Goal: Task Accomplishment & Management: Complete application form

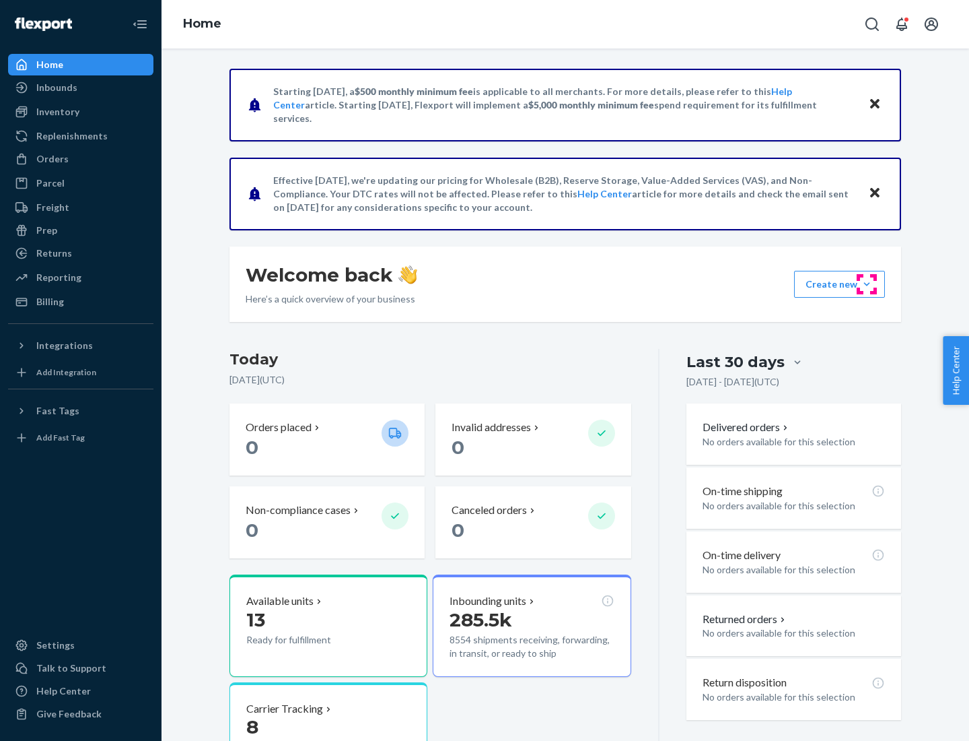
click at [867, 284] on button "Create new Create new inbound Create new order Create new product" at bounding box center [839, 284] width 91 height 27
click at [81, 88] on div "Inbounds" at bounding box center [80, 87] width 143 height 19
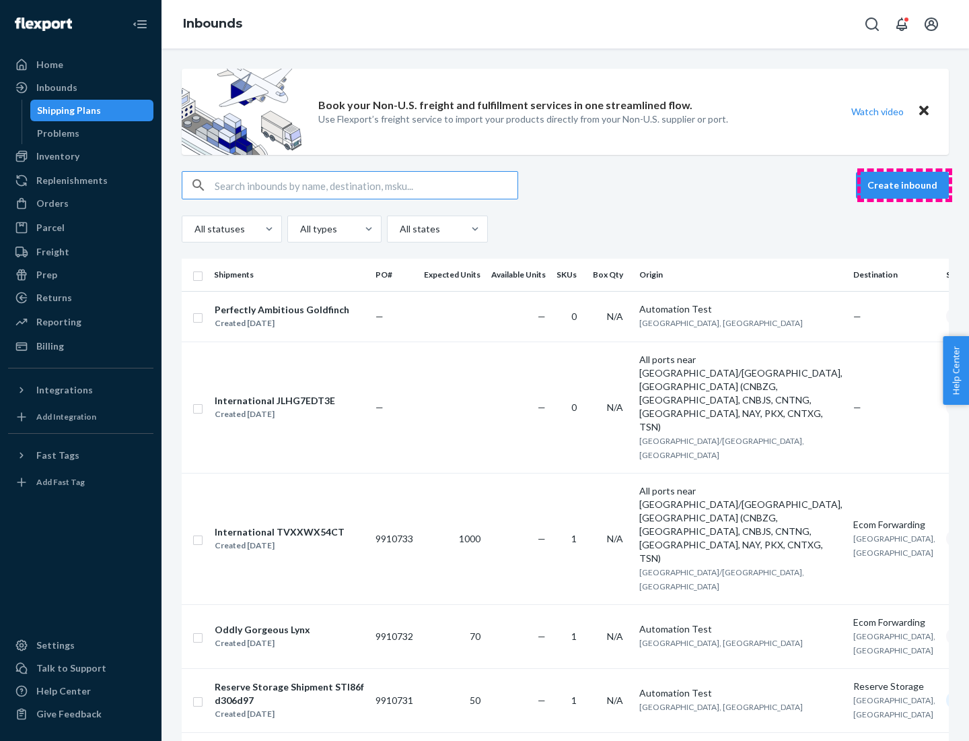
click at [905, 185] on button "Create inbound" at bounding box center [902, 185] width 93 height 27
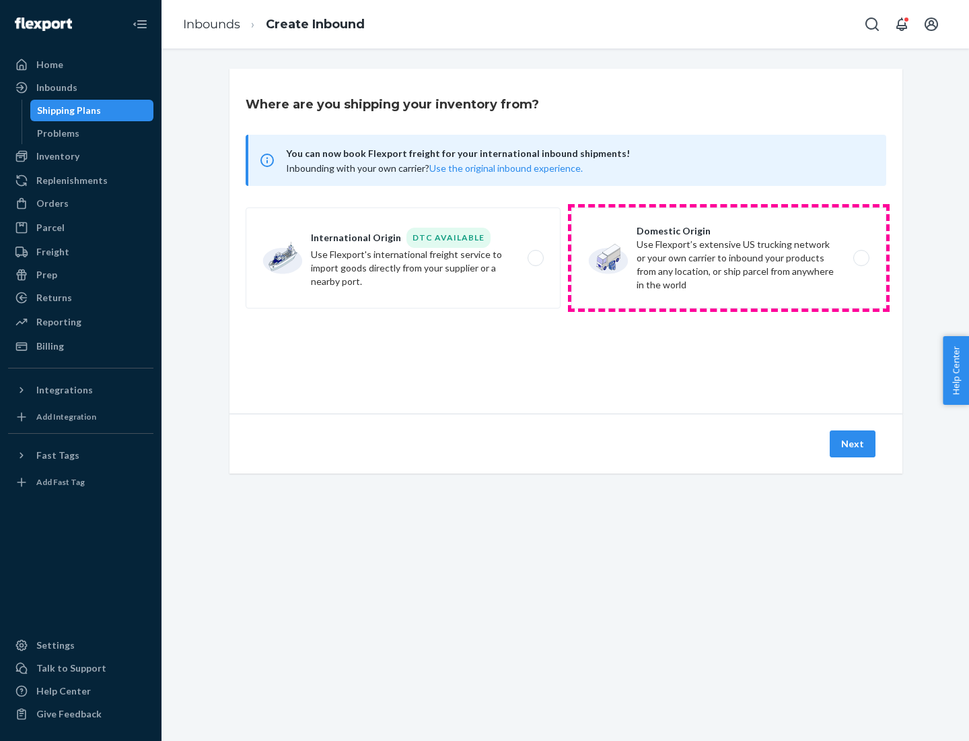
click at [729, 258] on label "Domestic Origin Use Flexport’s extensive US trucking network or your own carrie…" at bounding box center [729, 257] width 315 height 101
click at [861, 258] on input "Domestic Origin Use Flexport’s extensive US trucking network or your own carrie…" at bounding box center [865, 258] width 9 height 9
radio input "true"
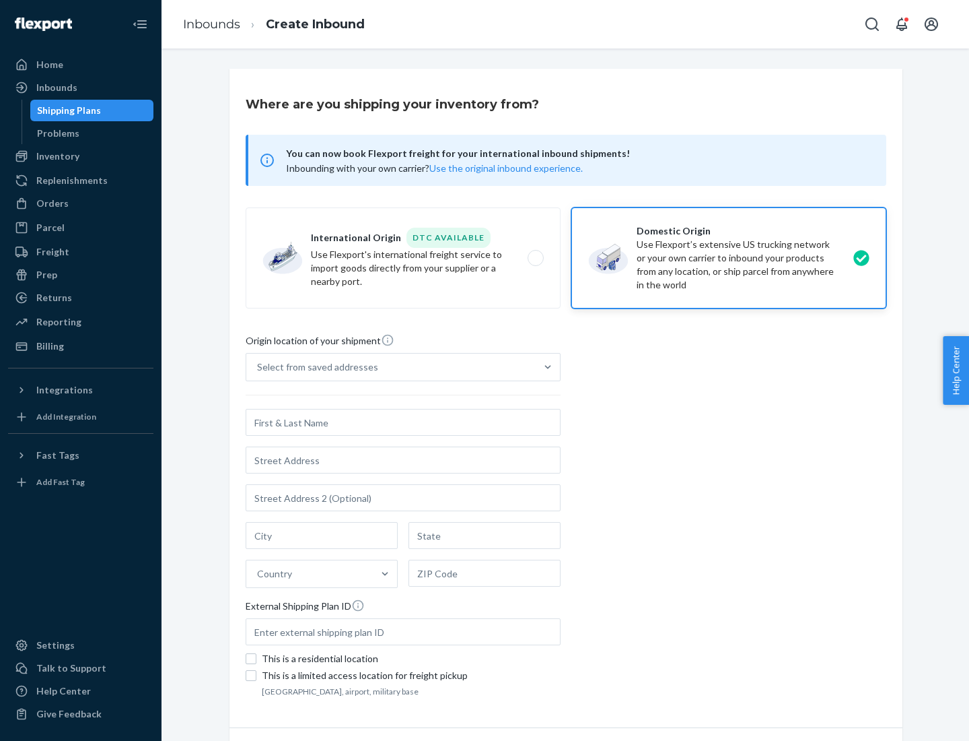
click at [314, 367] on div "Select from saved addresses" at bounding box center [317, 366] width 121 height 13
click at [259, 367] on input "Select from saved addresses" at bounding box center [257, 366] width 1 height 13
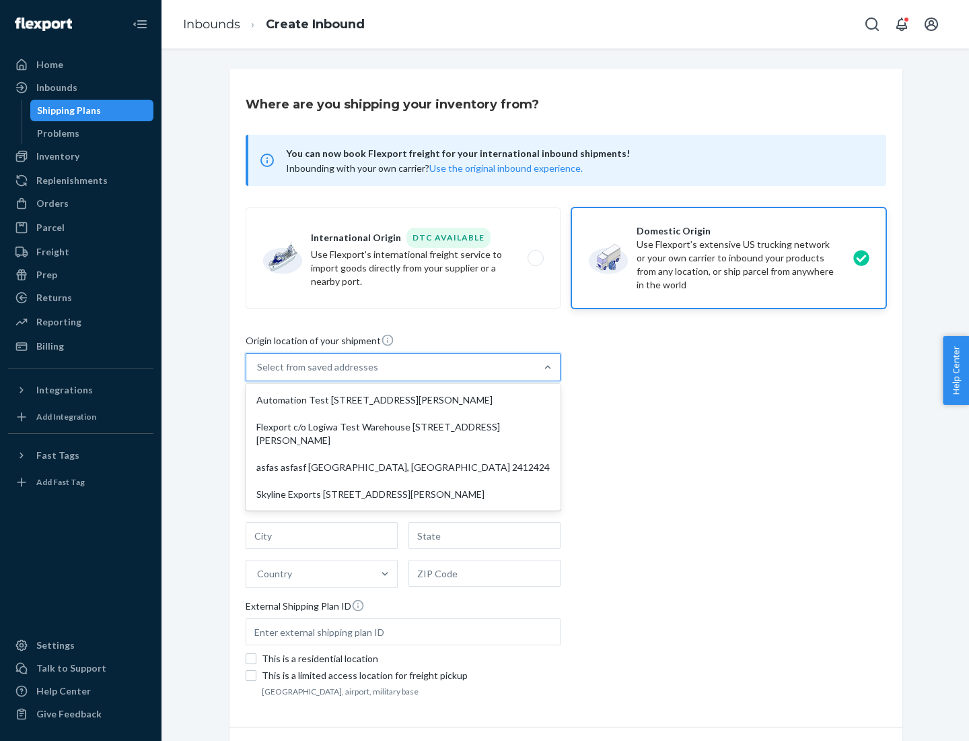
scroll to position [5, 0]
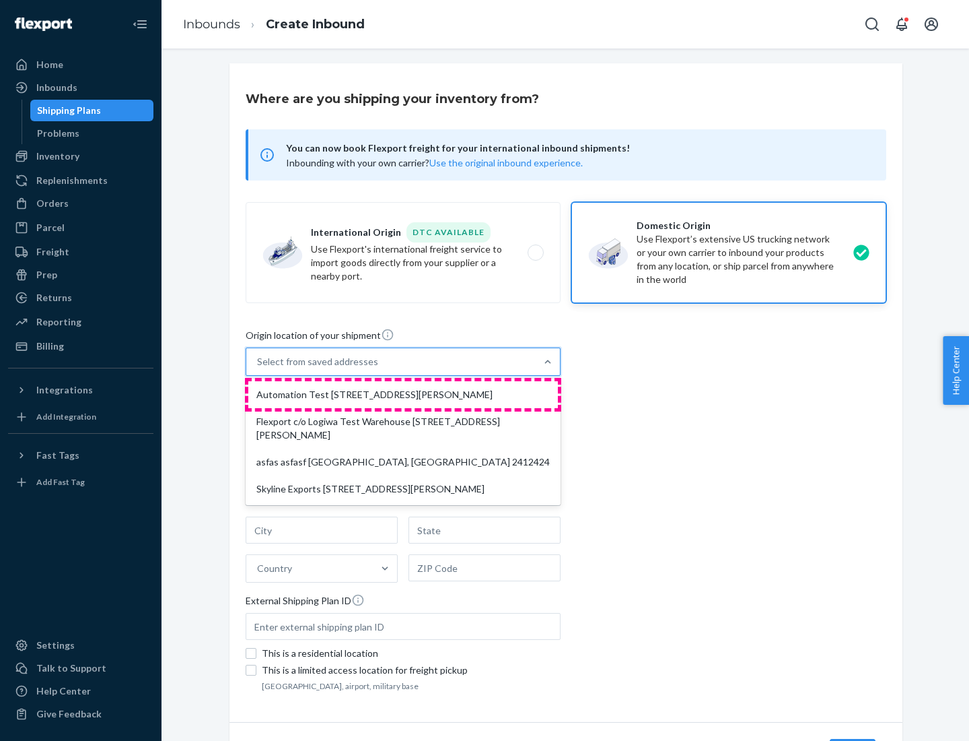
click at [403, 395] on div "Automation Test [STREET_ADDRESS][PERSON_NAME]" at bounding box center [403, 394] width 310 height 27
click at [259, 368] on input "option Automation Test [STREET_ADDRESS][PERSON_NAME] focused, 1 of 4. 4 results…" at bounding box center [257, 361] width 1 height 13
type input "Automation Test"
type input "9th Floor"
type input "[GEOGRAPHIC_DATA]"
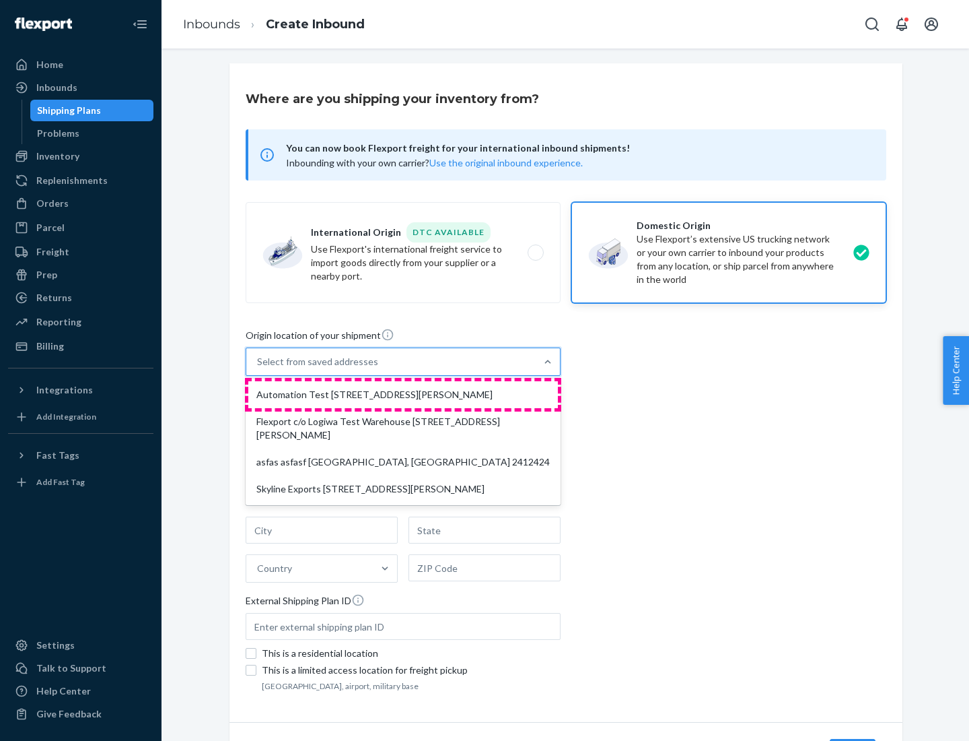
type input "CA"
type input "94104"
type input "[STREET_ADDRESS][PERSON_NAME]"
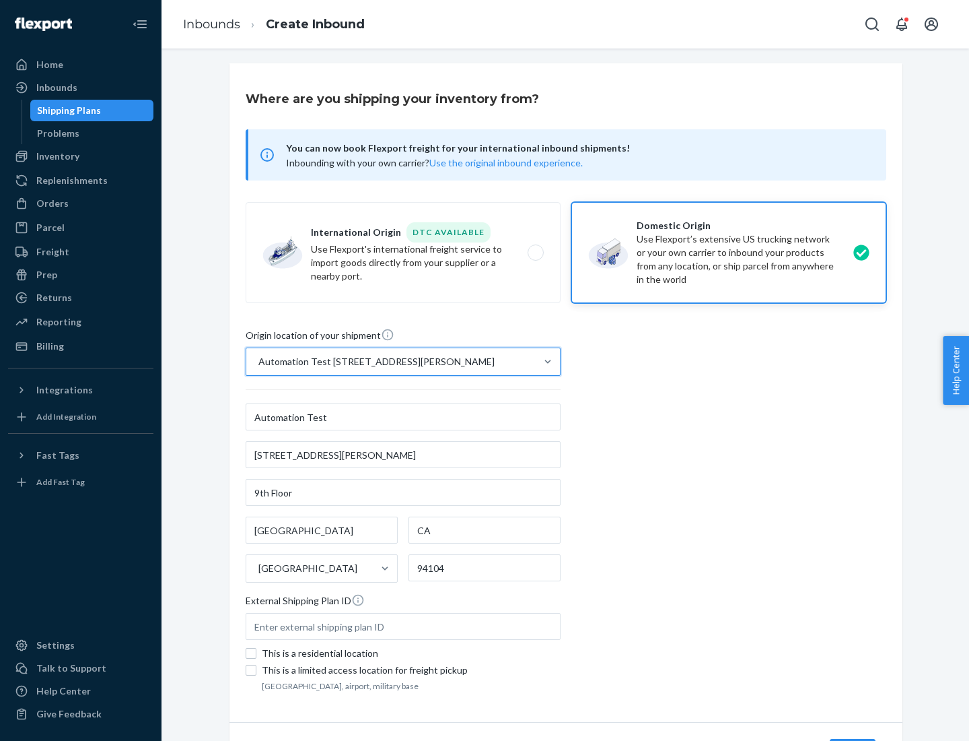
scroll to position [79, 0]
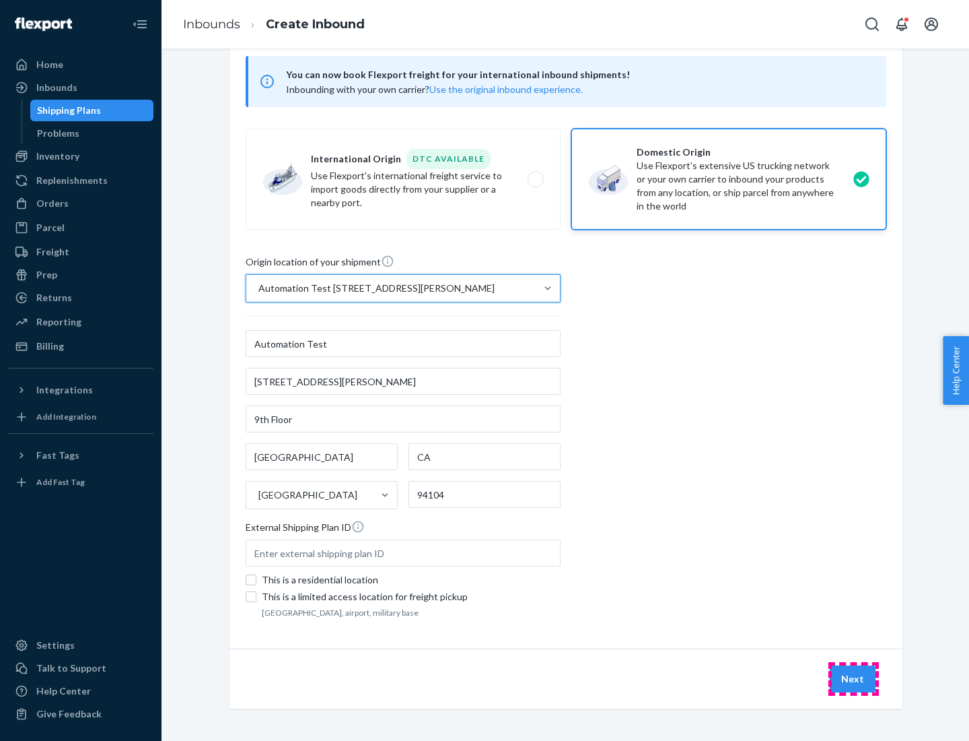
click at [854, 679] on button "Next" at bounding box center [853, 678] width 46 height 27
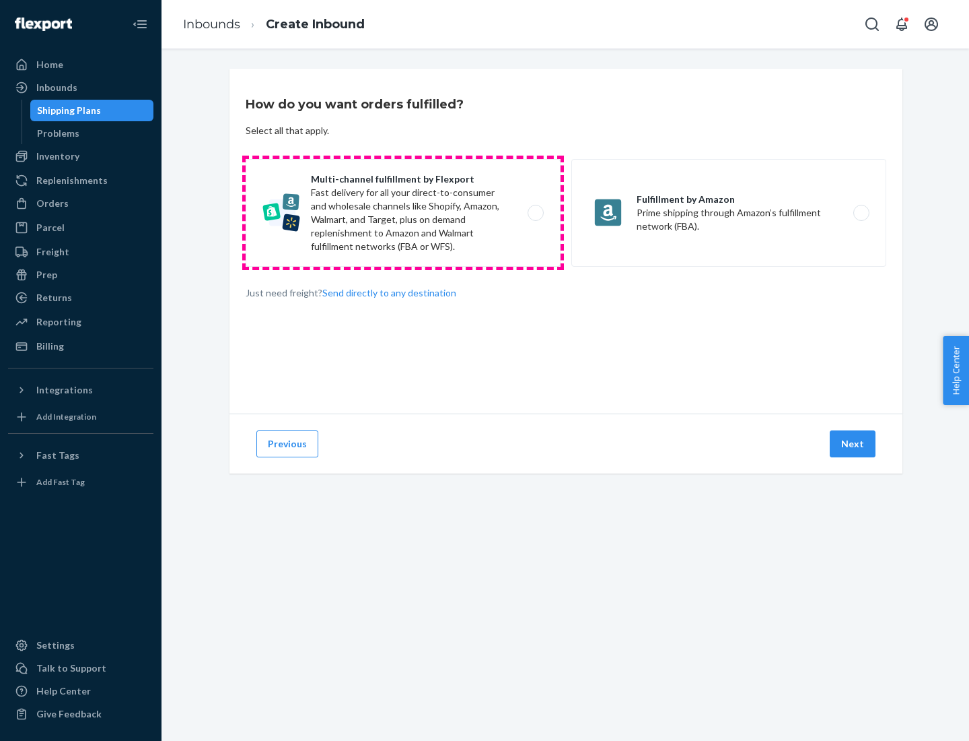
click at [403, 213] on label "Multi-channel fulfillment by Flexport Fast delivery for all your direct-to-cons…" at bounding box center [403, 213] width 315 height 108
click at [535, 213] on input "Multi-channel fulfillment by Flexport Fast delivery for all your direct-to-cons…" at bounding box center [539, 213] width 9 height 9
radio input "true"
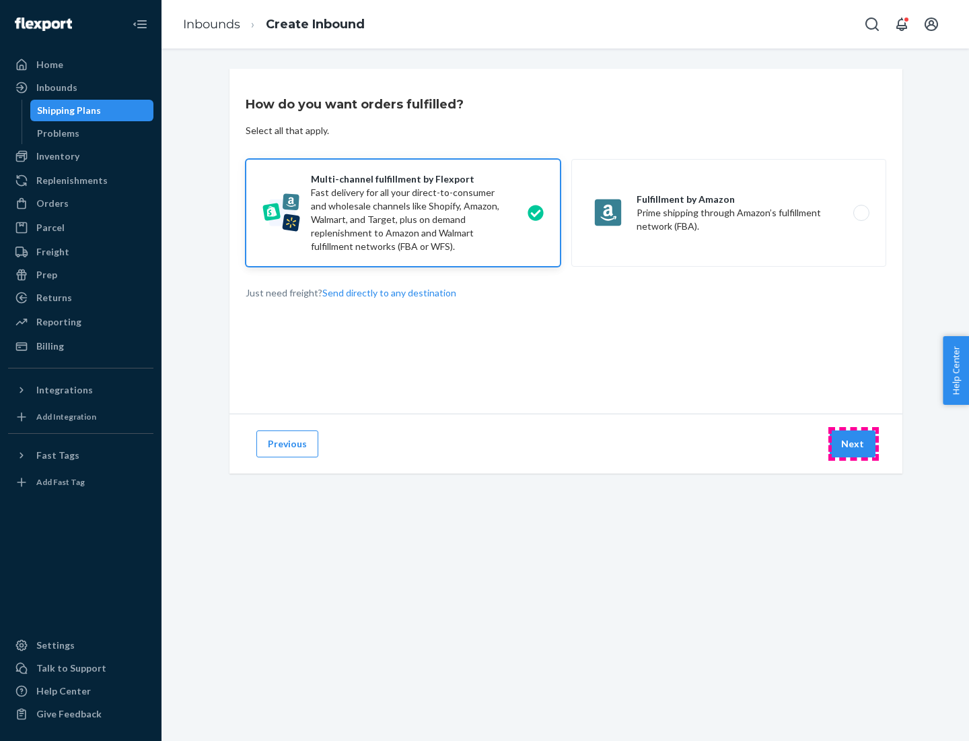
click at [854, 444] on button "Next" at bounding box center [853, 443] width 46 height 27
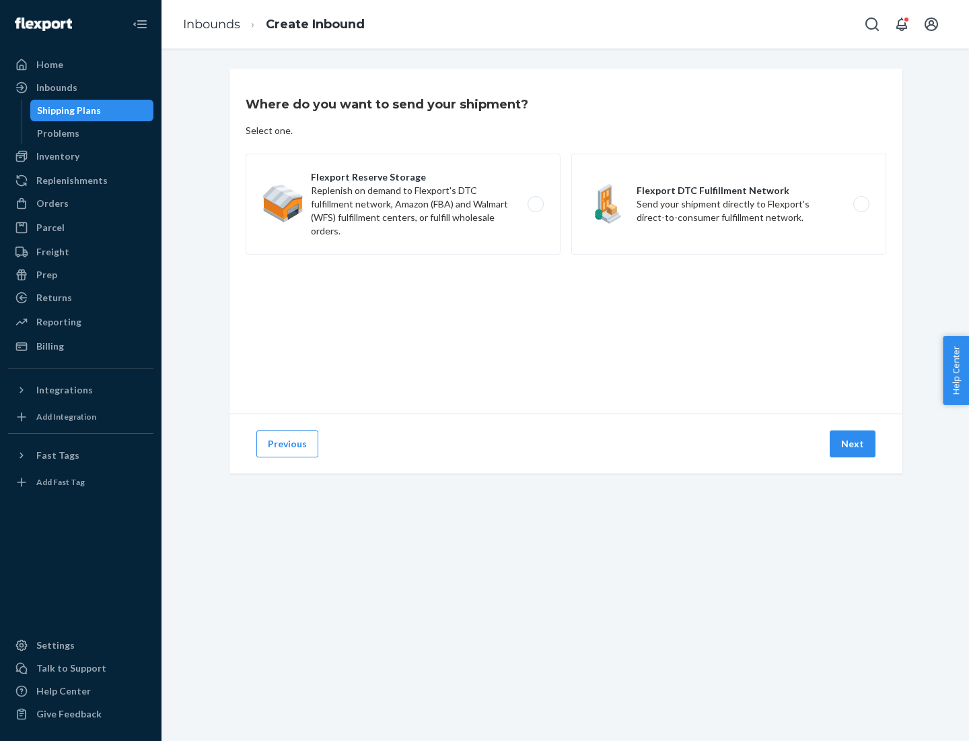
click at [729, 204] on label "Flexport DTC Fulfillment Network Send your shipment directly to Flexport's dire…" at bounding box center [729, 203] width 315 height 101
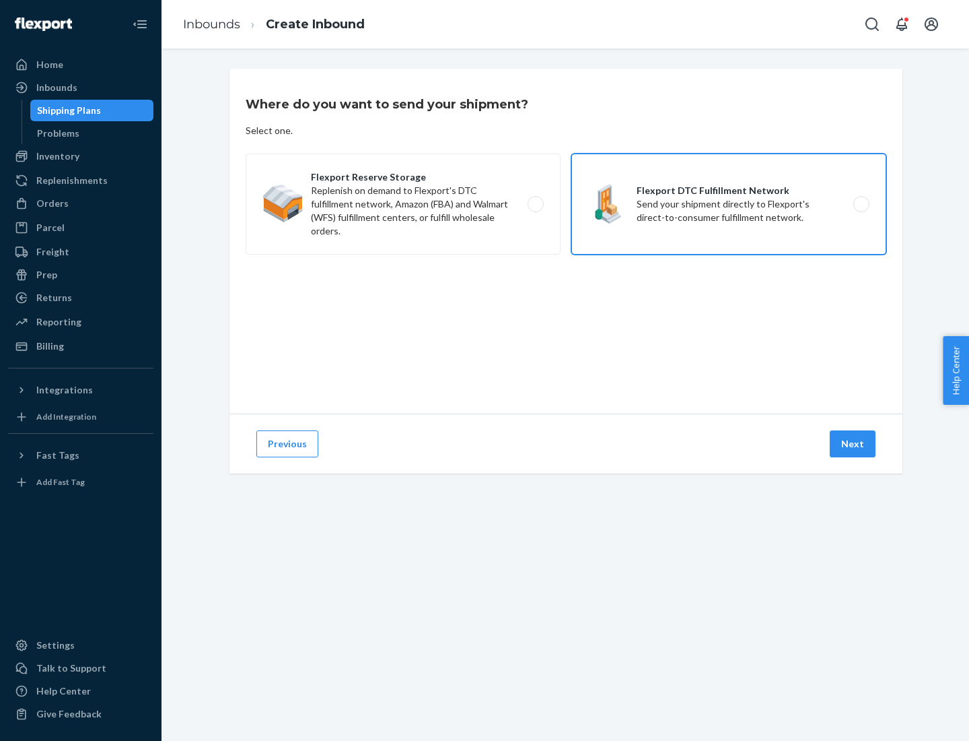
click at [861, 204] on input "Flexport DTC Fulfillment Network Send your shipment directly to Flexport's dire…" at bounding box center [865, 204] width 9 height 9
radio input "true"
click at [854, 444] on button "Next" at bounding box center [853, 443] width 46 height 27
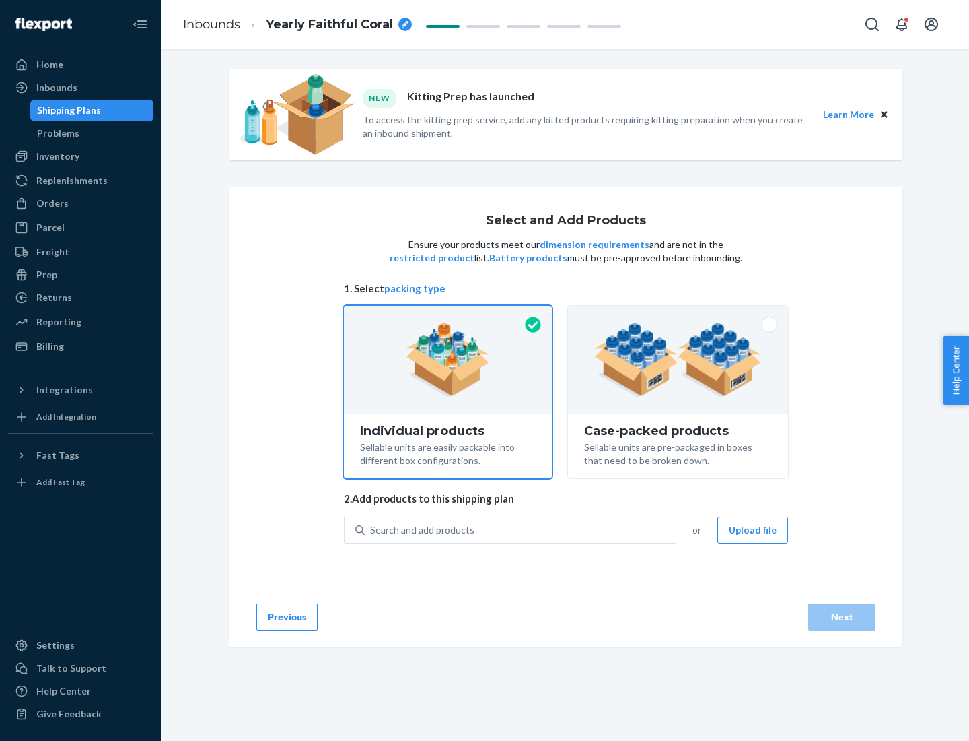
click at [679, 360] on img at bounding box center [678, 359] width 168 height 74
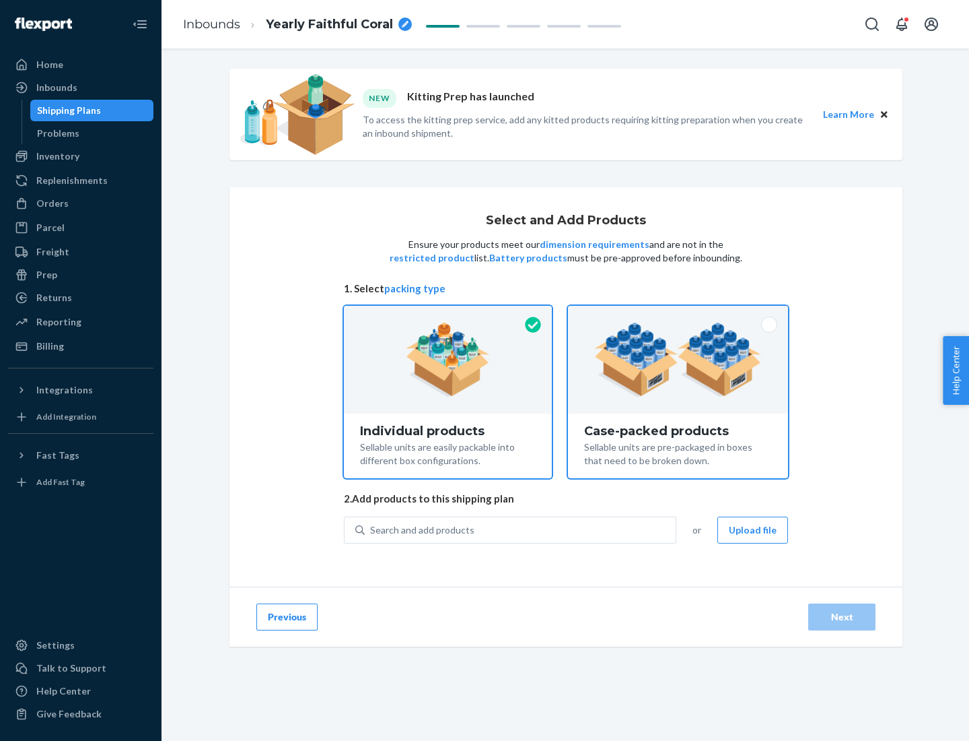
click at [679, 314] on input "Case-packed products Sellable units are pre-packaged in boxes that need to be b…" at bounding box center [678, 310] width 9 height 9
radio input "true"
radio input "false"
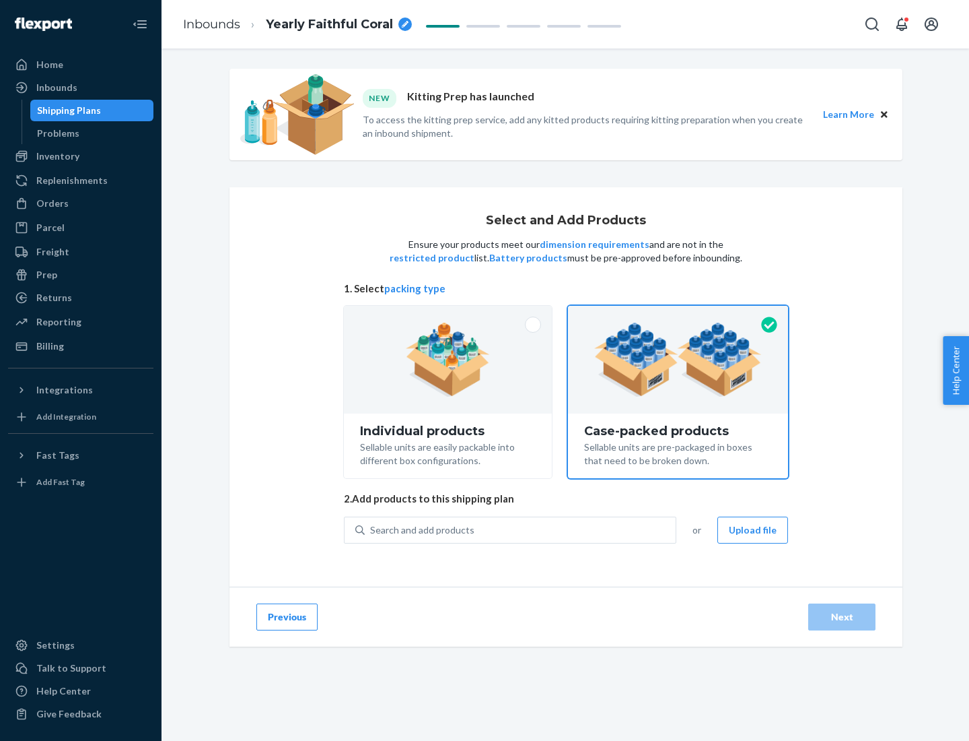
click at [521, 529] on div "Search and add products" at bounding box center [520, 530] width 311 height 24
click at [372, 529] on input "Search and add products" at bounding box center [370, 529] width 1 height 13
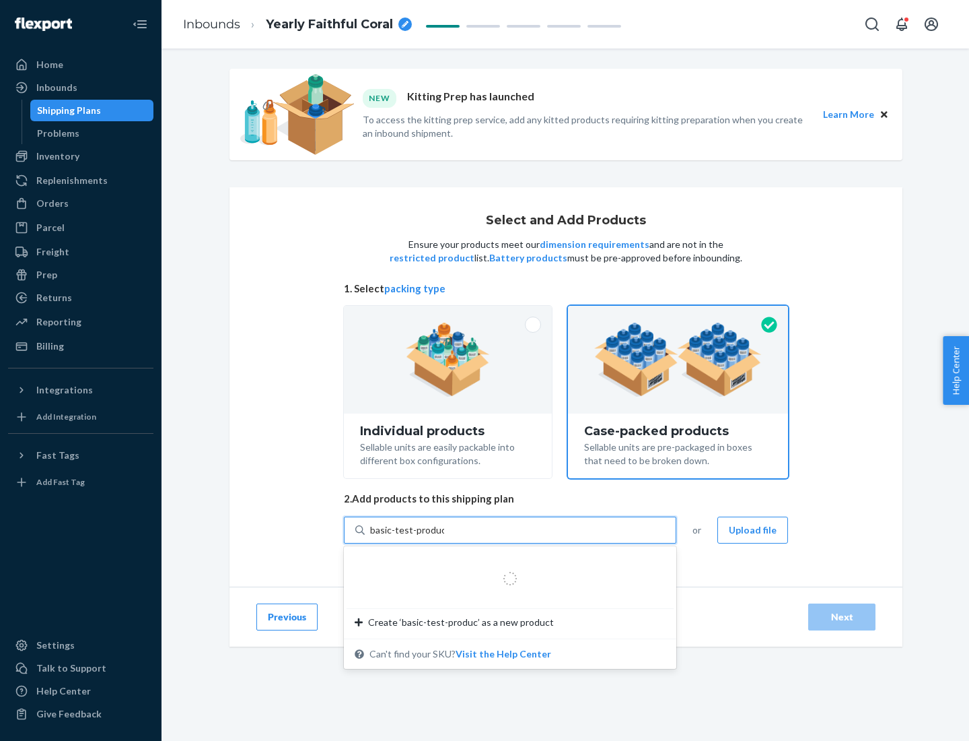
type input "basic-test-product-1"
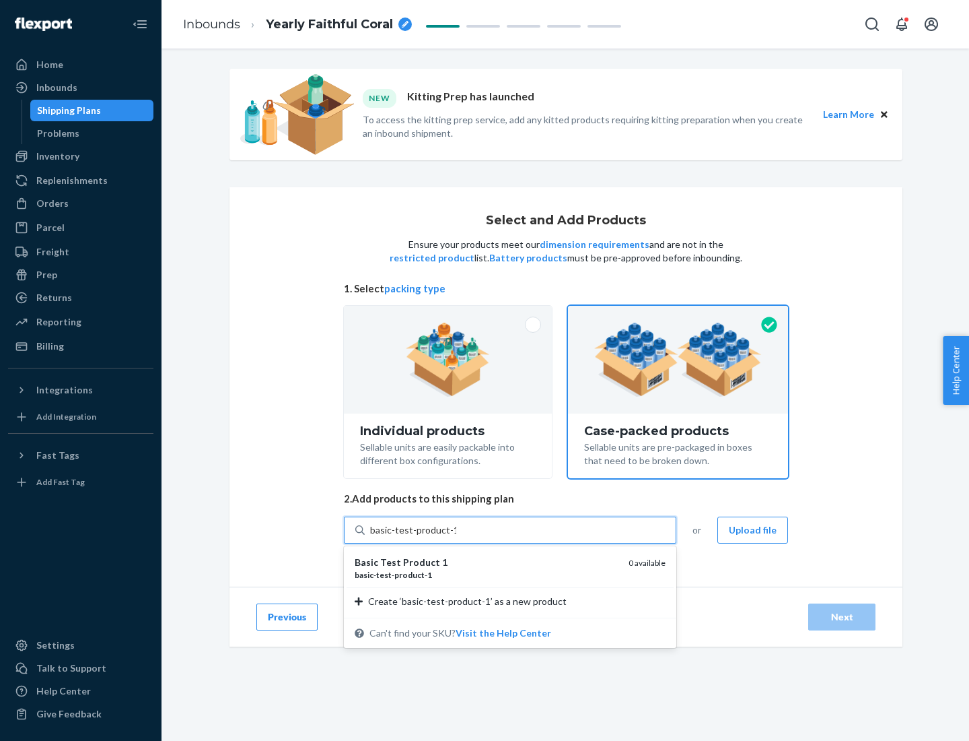
click at [487, 574] on div "basic - test - product - 1" at bounding box center [486, 574] width 263 height 11
click at [456, 537] on input "basic-test-product-1" at bounding box center [413, 529] width 86 height 13
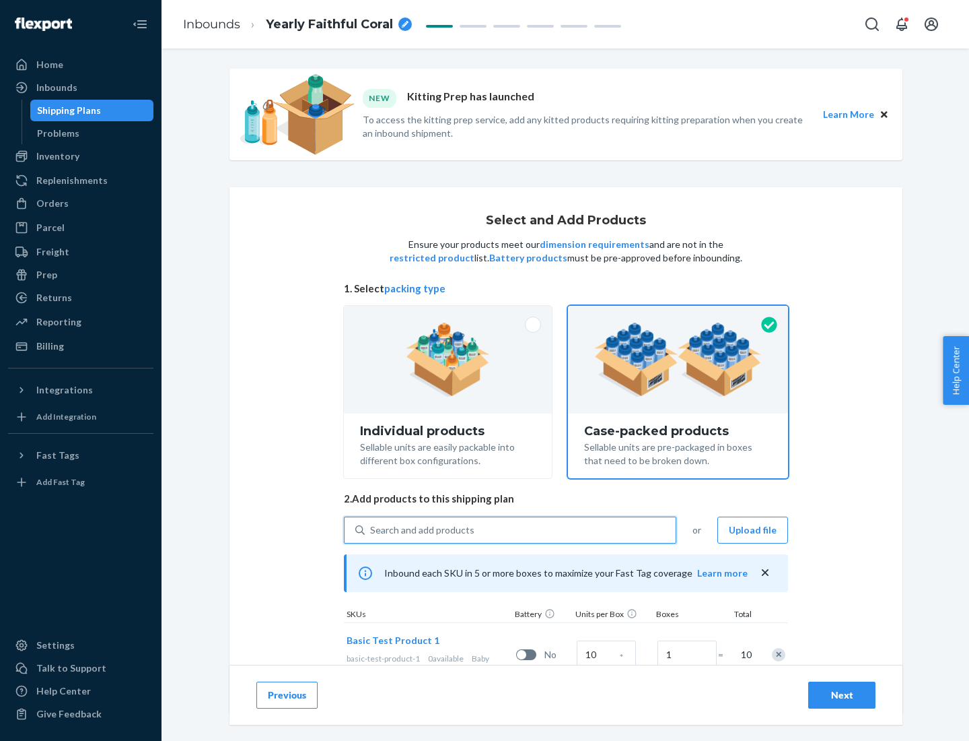
scroll to position [48, 0]
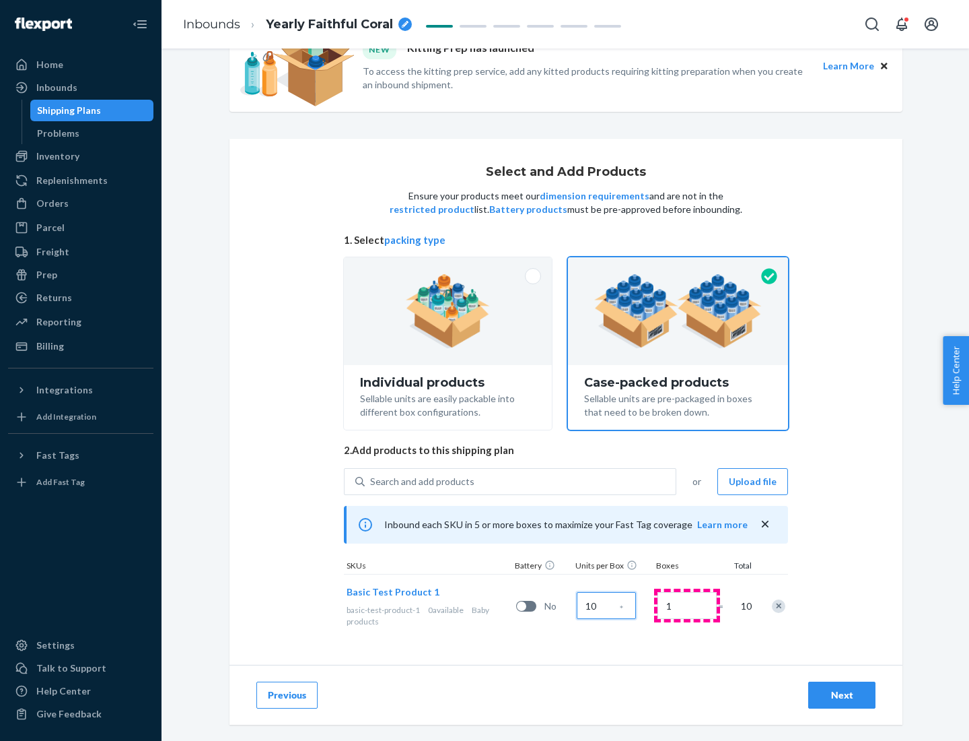
type input "10"
type input "7"
click at [842, 695] on div "Next" at bounding box center [842, 694] width 44 height 13
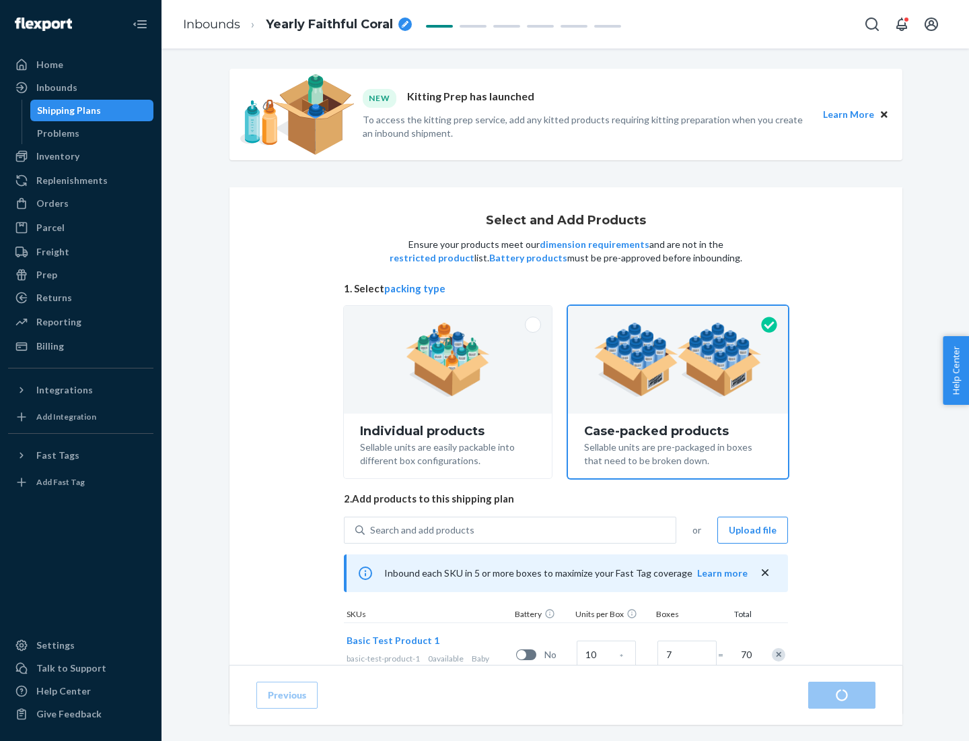
radio input "true"
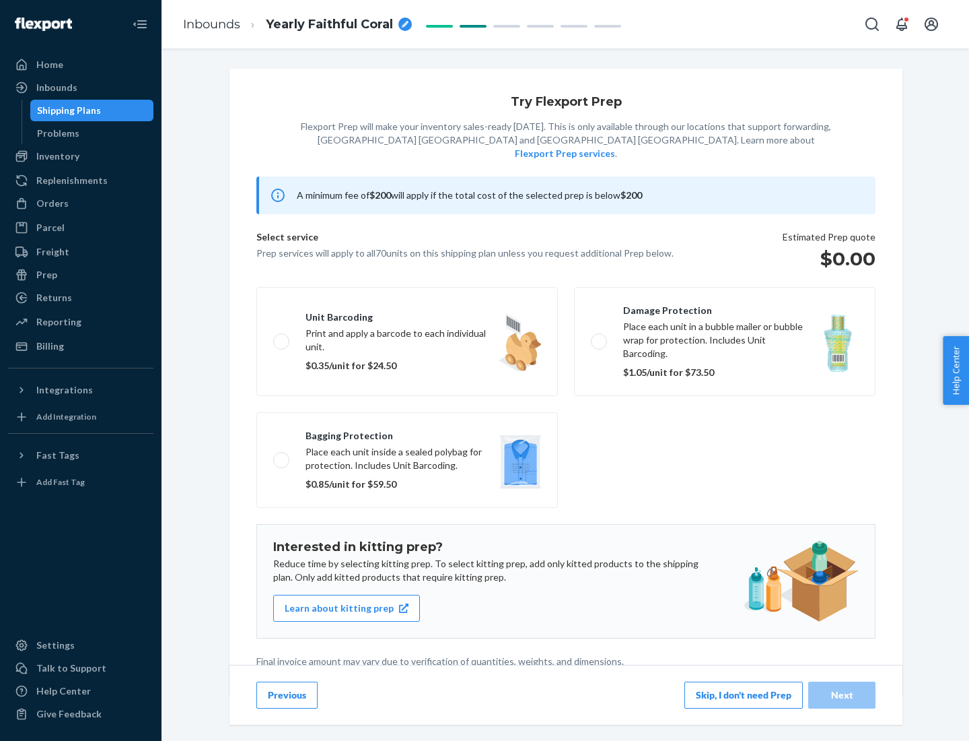
scroll to position [3, 0]
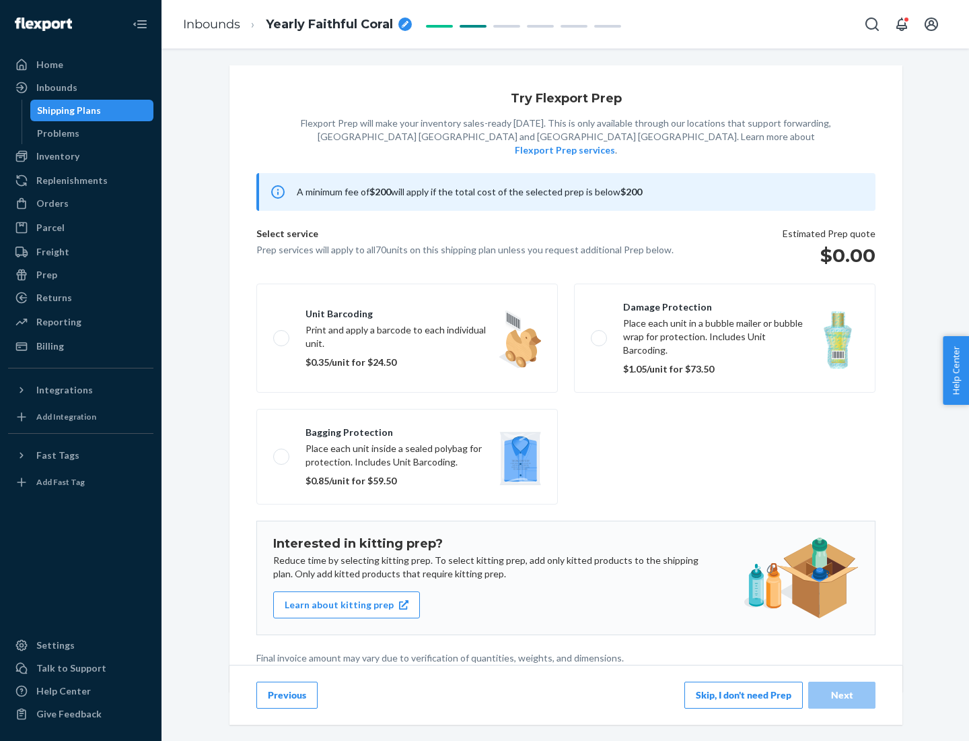
click at [407, 429] on label "Bagging protection Place each unit inside a sealed polybag for protection. Incl…" at bounding box center [408, 457] width 302 height 96
click at [282, 452] on input "Bagging protection Place each unit inside a sealed polybag for protection. Incl…" at bounding box center [277, 456] width 9 height 9
checkbox input "true"
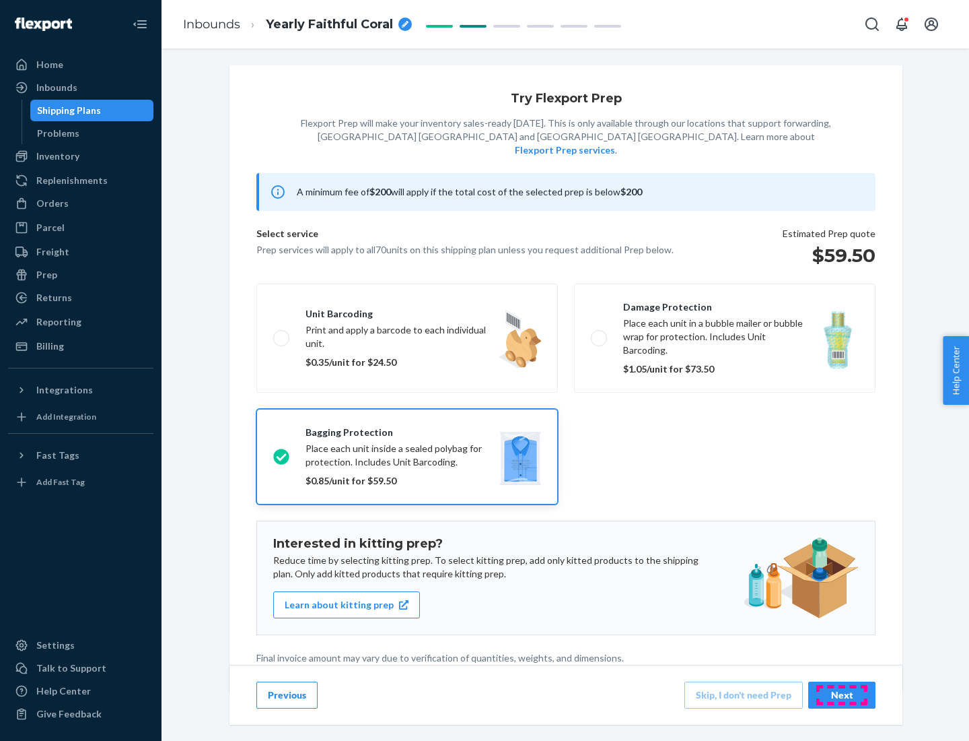
click at [842, 694] on div "Next" at bounding box center [842, 694] width 44 height 13
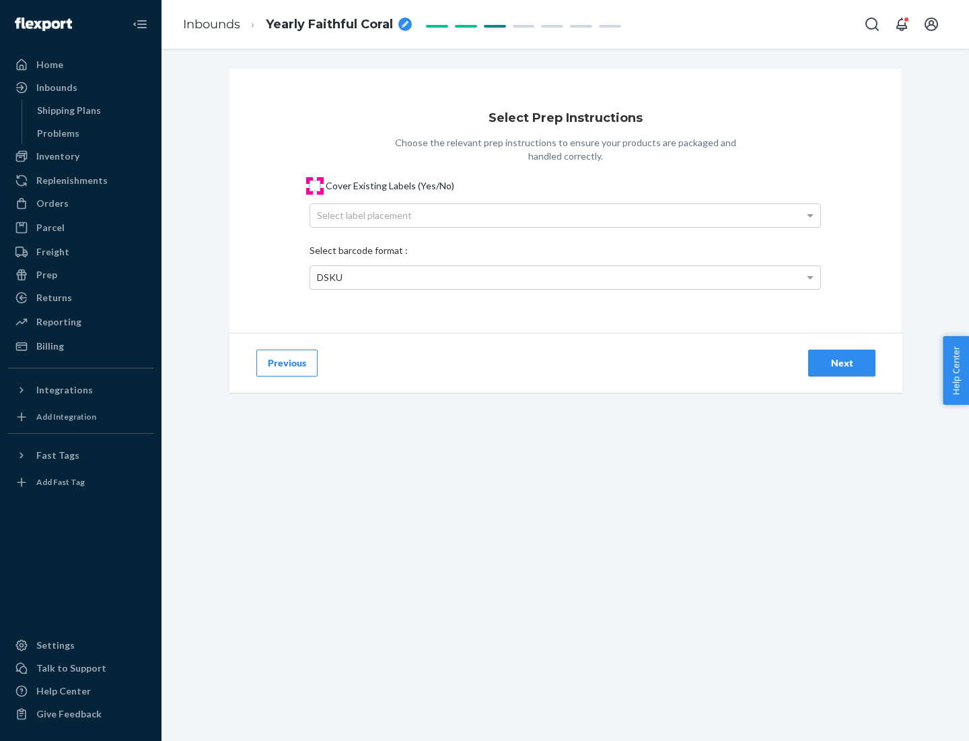
click at [315, 185] on input "Cover Existing Labels (Yes/No)" at bounding box center [315, 185] width 11 height 11
checkbox input "true"
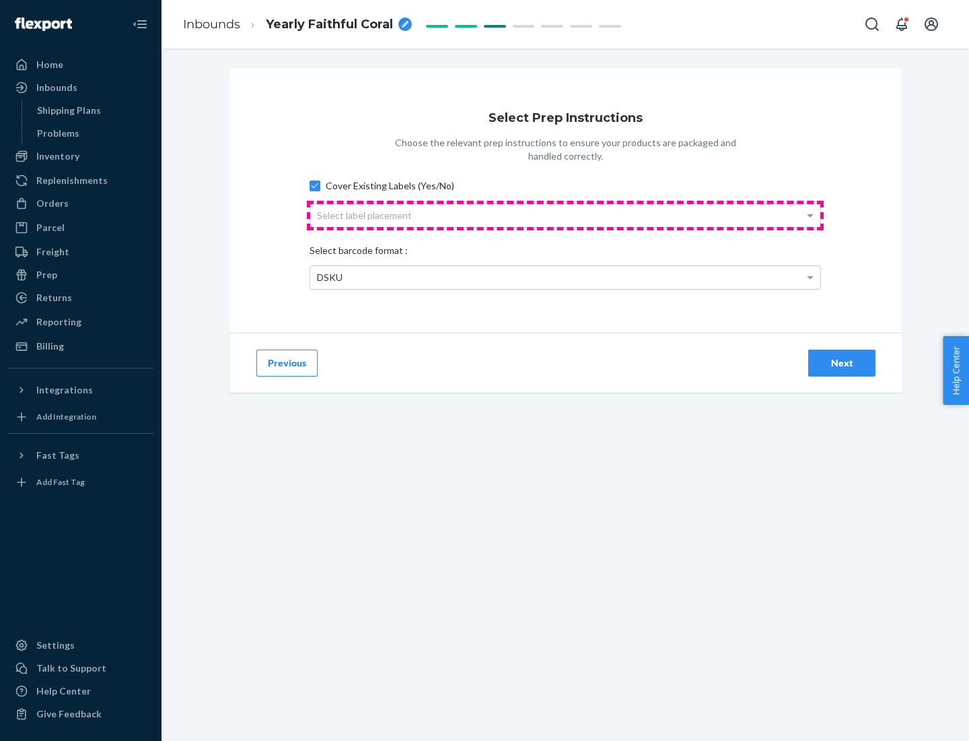
click at [566, 215] on div "Select label placement" at bounding box center [565, 215] width 510 height 23
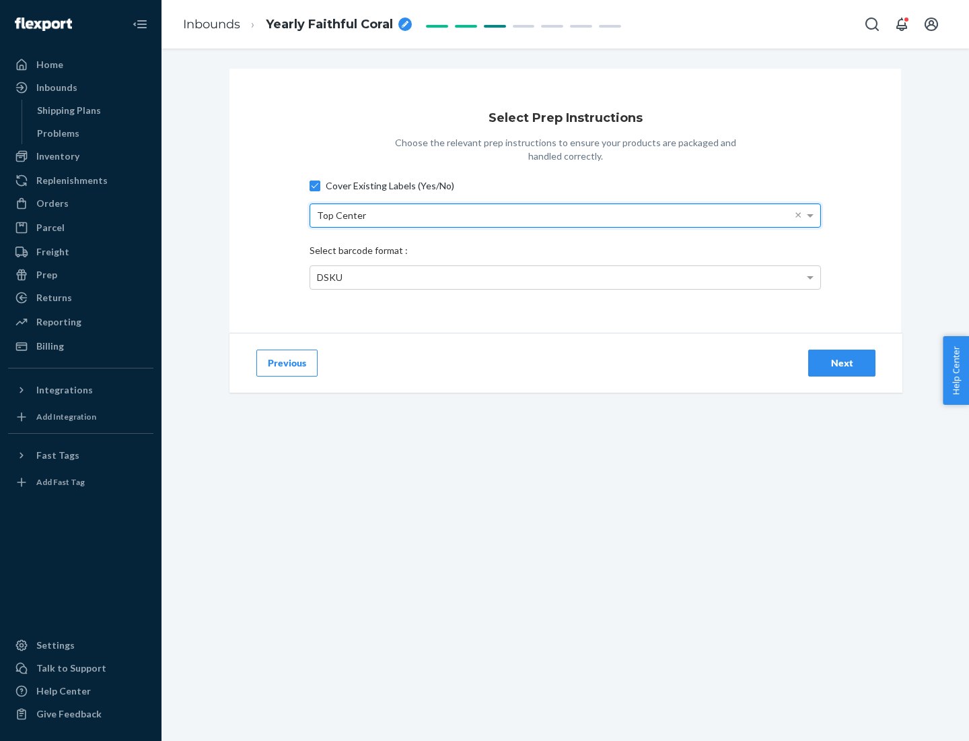
click at [566, 277] on div "DSKU" at bounding box center [565, 277] width 510 height 23
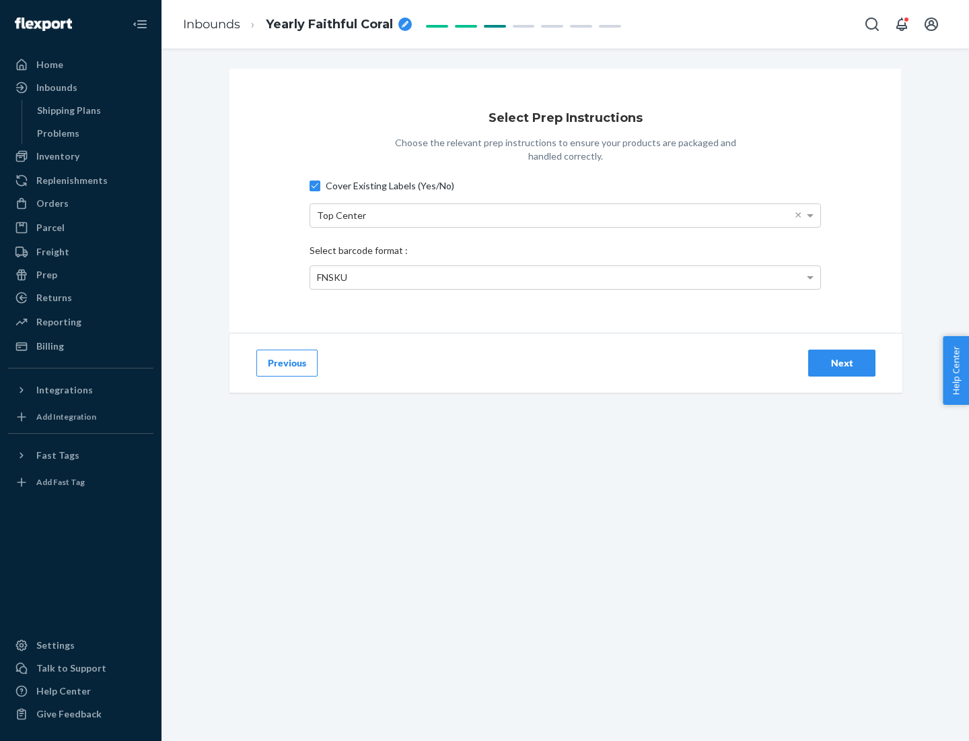
click at [842, 362] on div "Next" at bounding box center [842, 362] width 44 height 13
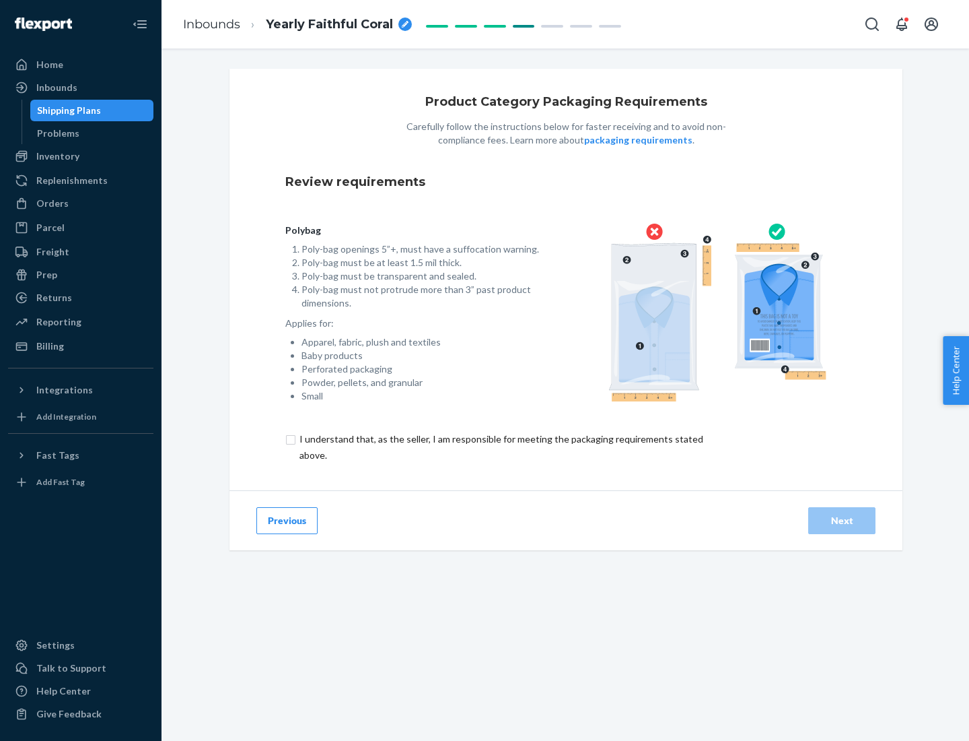
click at [500, 446] on input "checkbox" at bounding box center [509, 447] width 448 height 32
checkbox input "true"
click at [842, 520] on div "Next" at bounding box center [842, 520] width 44 height 13
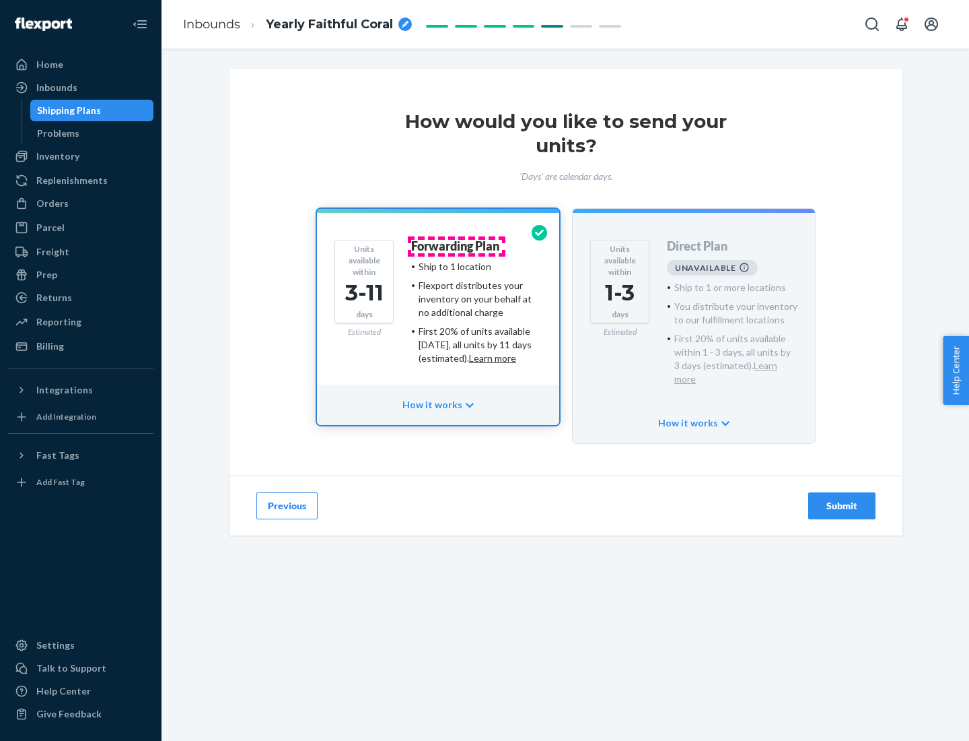
click at [456, 246] on h4 "Forwarding Plan" at bounding box center [455, 246] width 88 height 13
click at [842, 499] on div "Submit" at bounding box center [842, 505] width 44 height 13
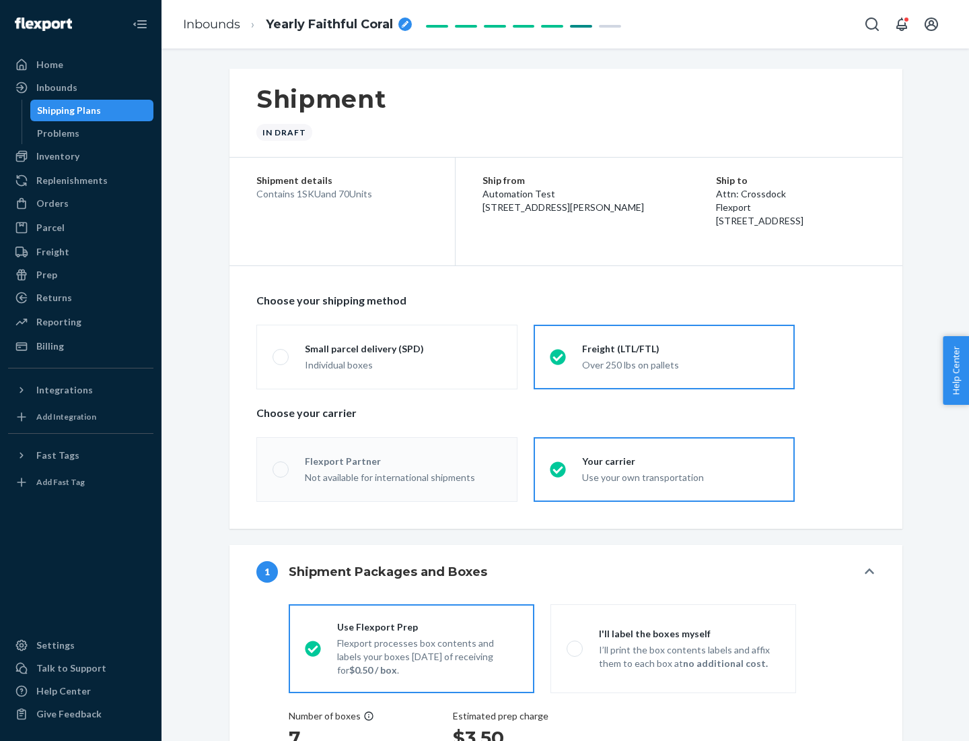
radio input "true"
radio input "false"
radio input "true"
radio input "false"
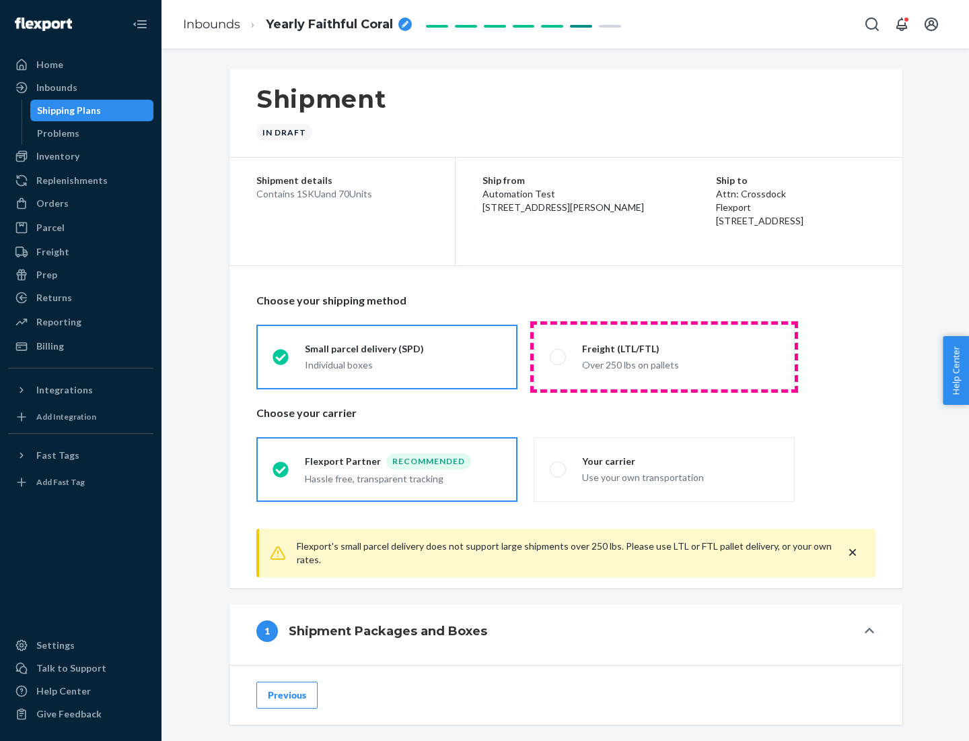
click at [664, 356] on div "Over 250 lbs on pallets" at bounding box center [680, 363] width 197 height 16
click at [559, 356] on input "Freight (LTL/FTL) Over 250 lbs on pallets" at bounding box center [554, 356] width 9 height 9
radio input "true"
radio input "false"
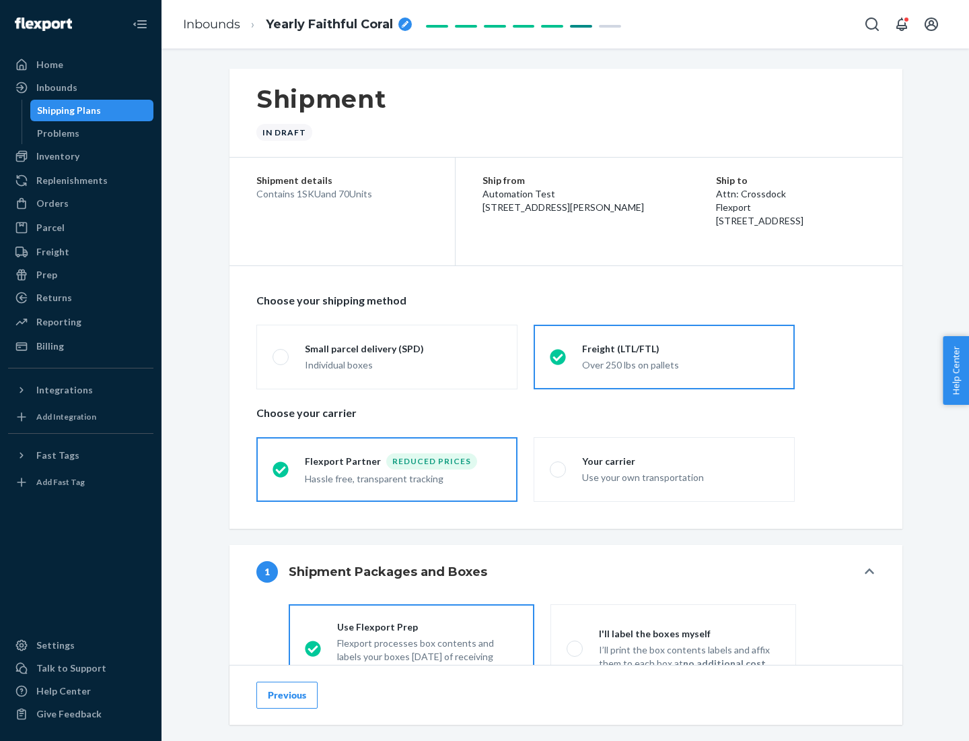
scroll to position [75, 0]
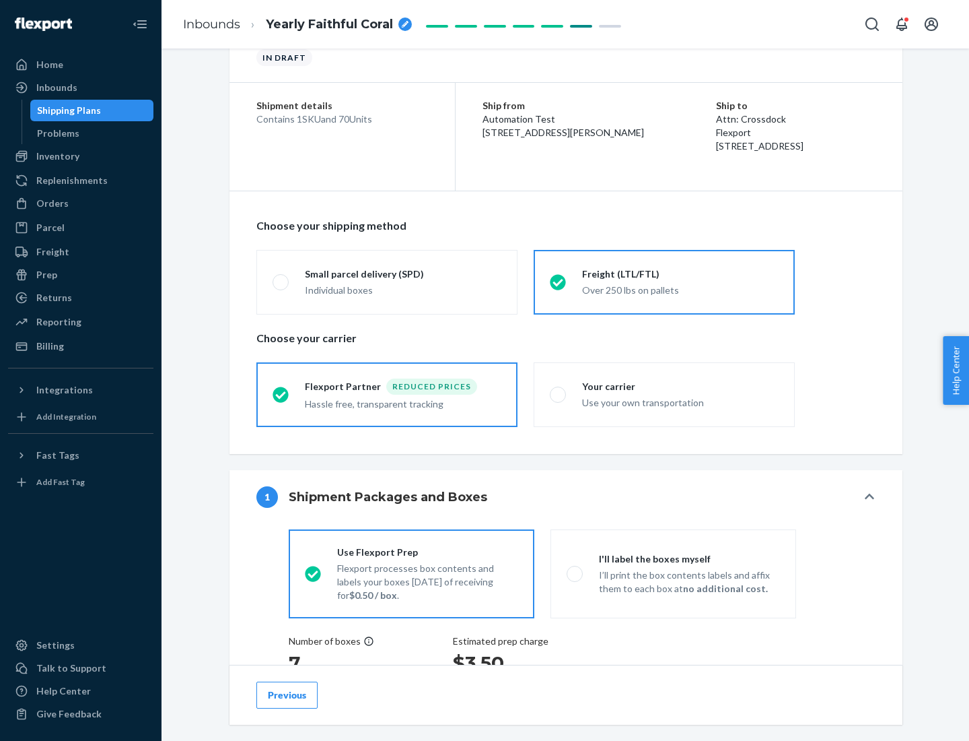
click at [387, 395] on div "Hassle free, transparent tracking" at bounding box center [403, 403] width 197 height 16
click at [281, 394] on input "Flexport Partner Reduced prices Hassle free, transparent tracking" at bounding box center [277, 394] width 9 height 9
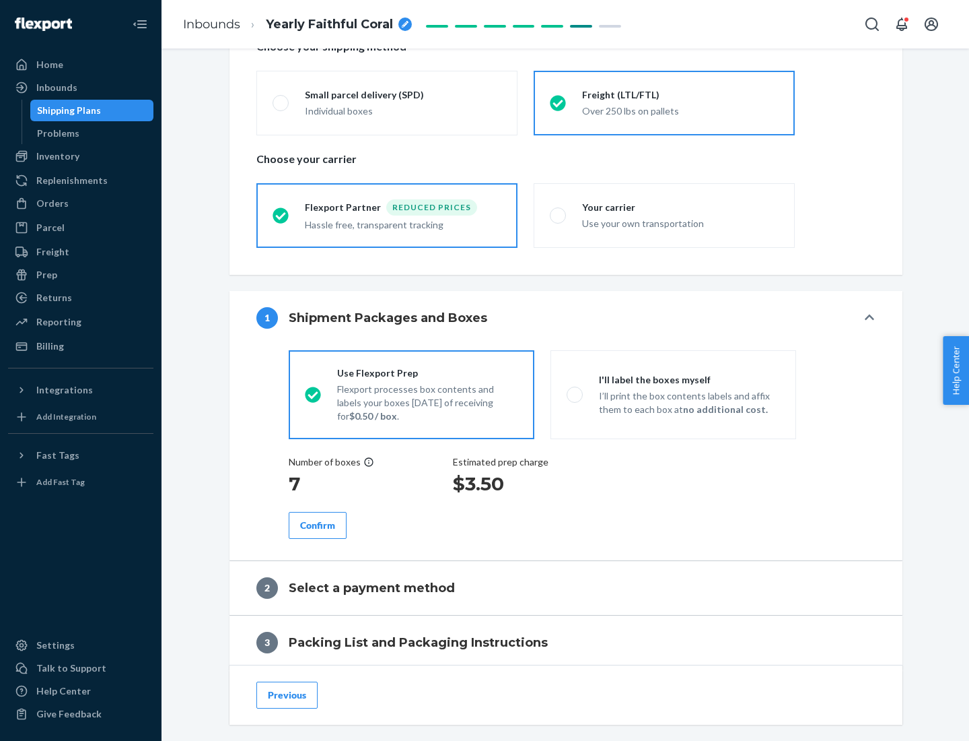
click at [673, 394] on p "I’ll print the box contents labels and affix them to each box at no additional …" at bounding box center [689, 402] width 181 height 27
click at [576, 394] on input "I'll label the boxes myself I’ll print the box contents labels and affix them t…" at bounding box center [571, 394] width 9 height 9
radio input "true"
radio input "false"
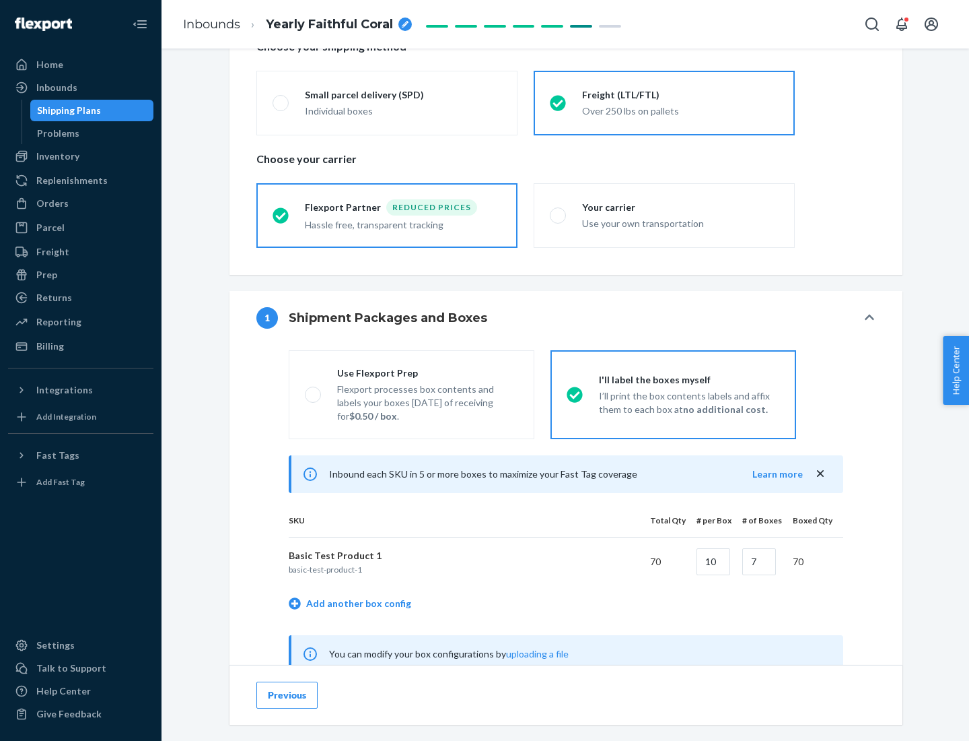
scroll to position [421, 0]
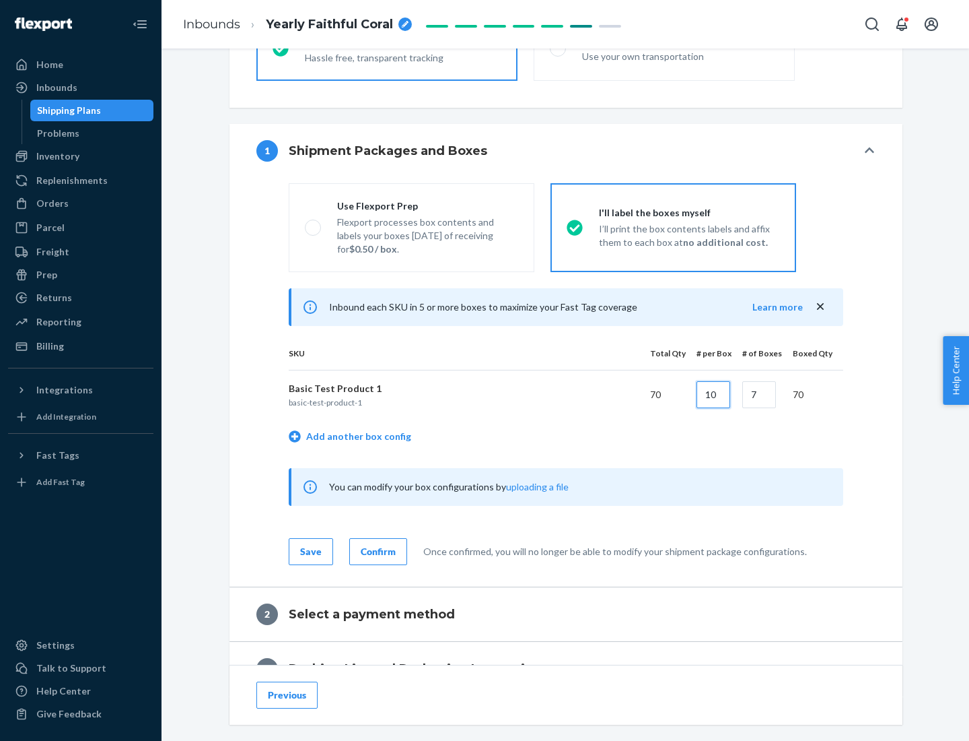
type input "10"
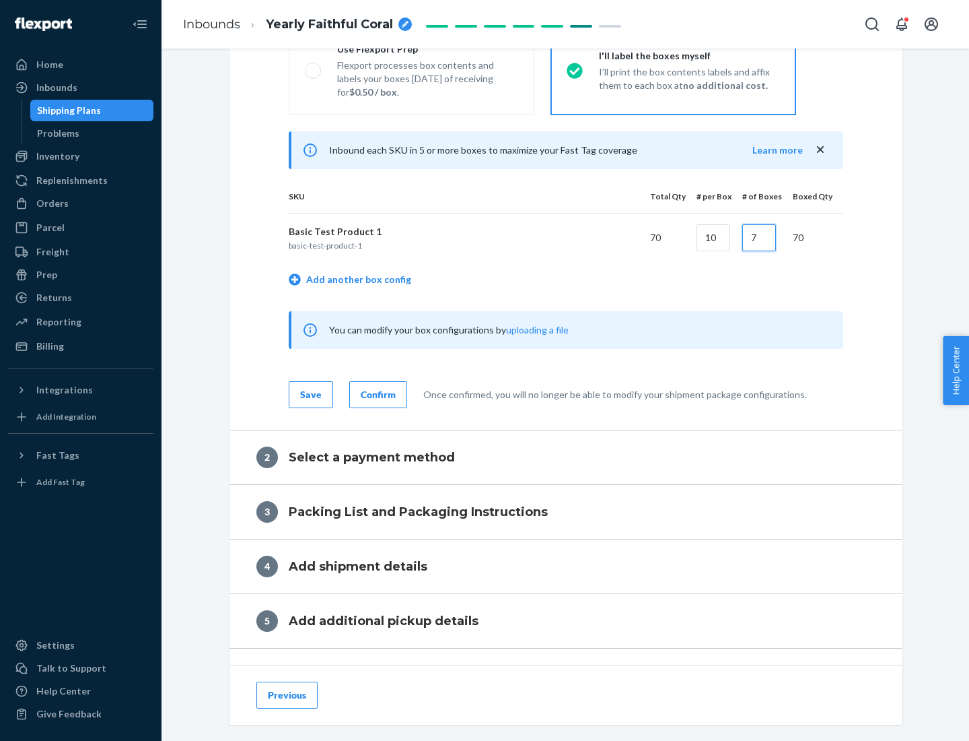
type input "7"
click at [376, 394] on div "Confirm" at bounding box center [378, 394] width 35 height 13
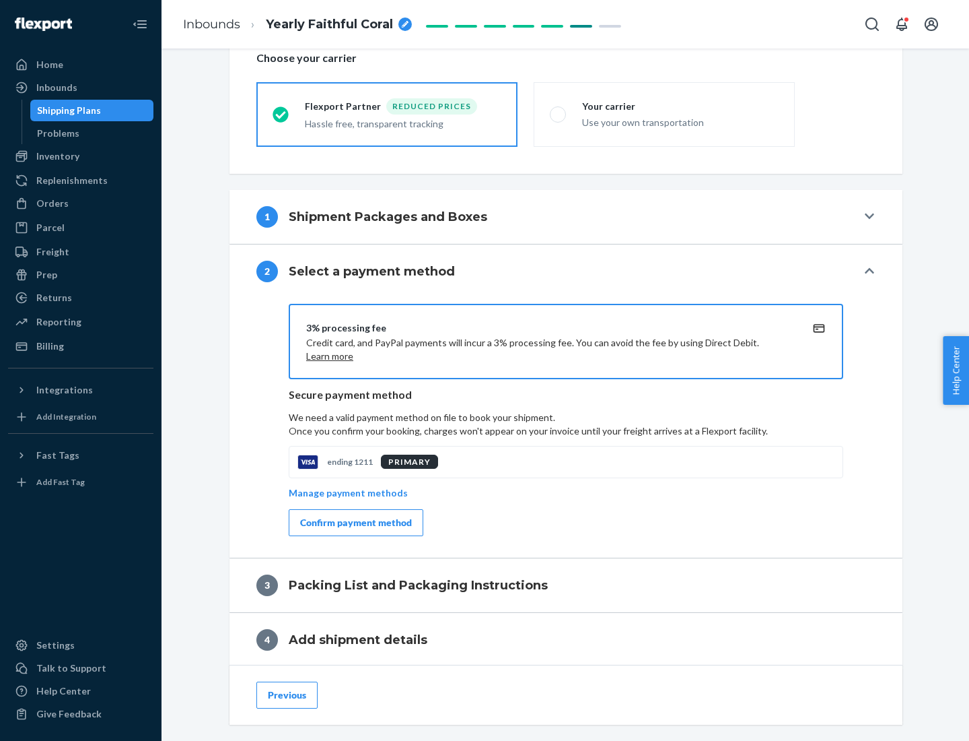
scroll to position [483, 0]
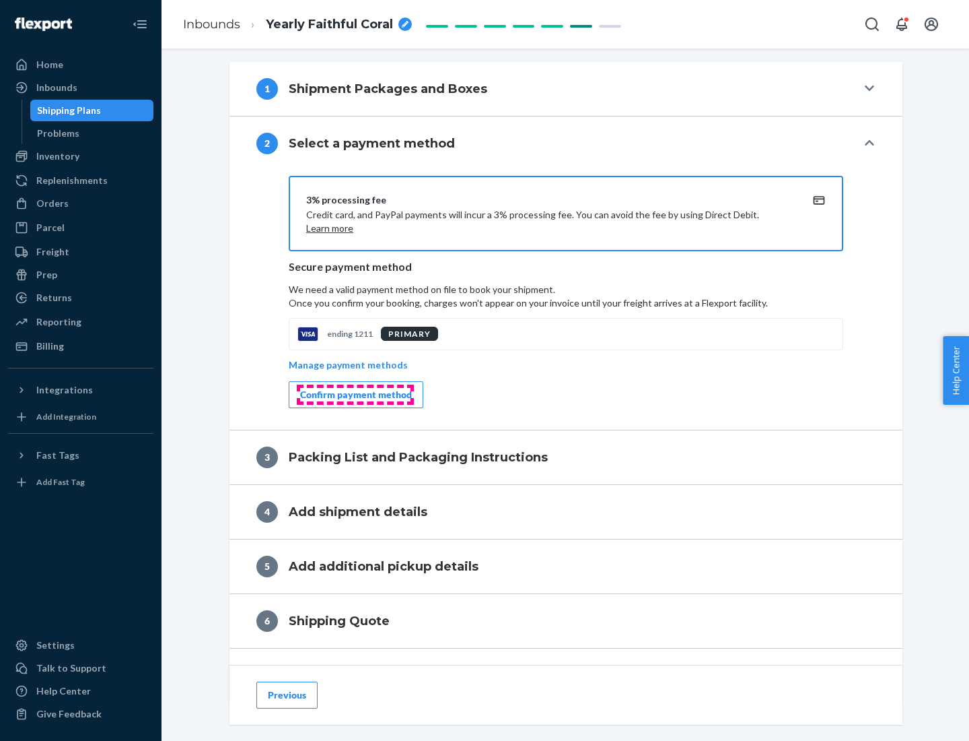
click at [355, 395] on div "Confirm payment method" at bounding box center [356, 394] width 112 height 13
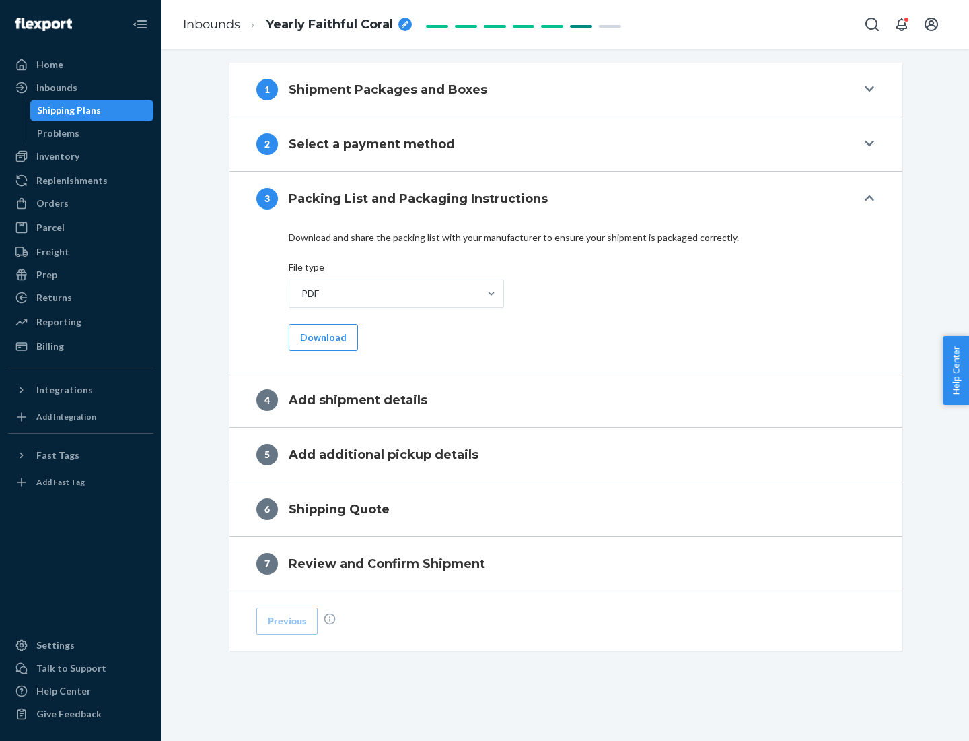
scroll to position [425, 0]
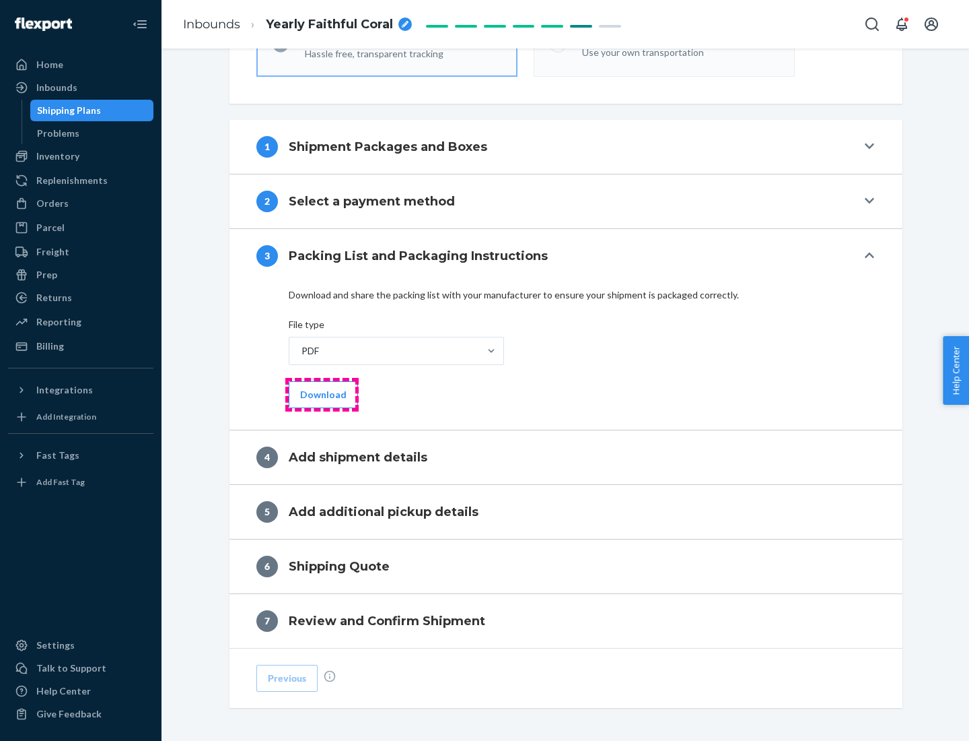
click at [322, 394] on button "Download" at bounding box center [323, 394] width 69 height 27
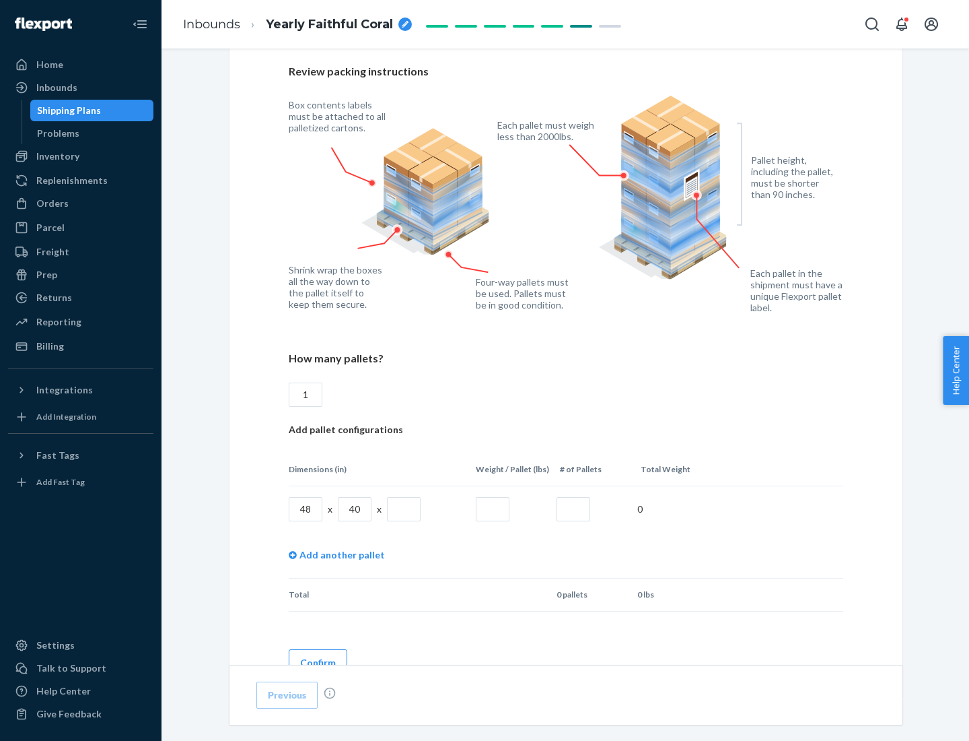
scroll to position [924, 0]
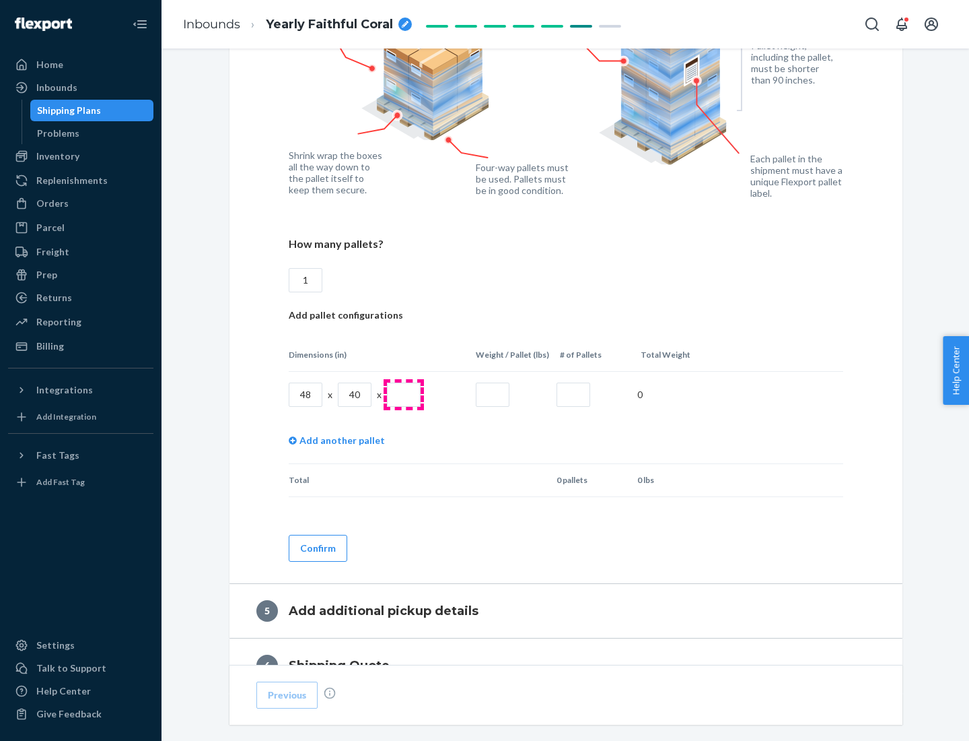
type input "1"
type input "40"
type input "200"
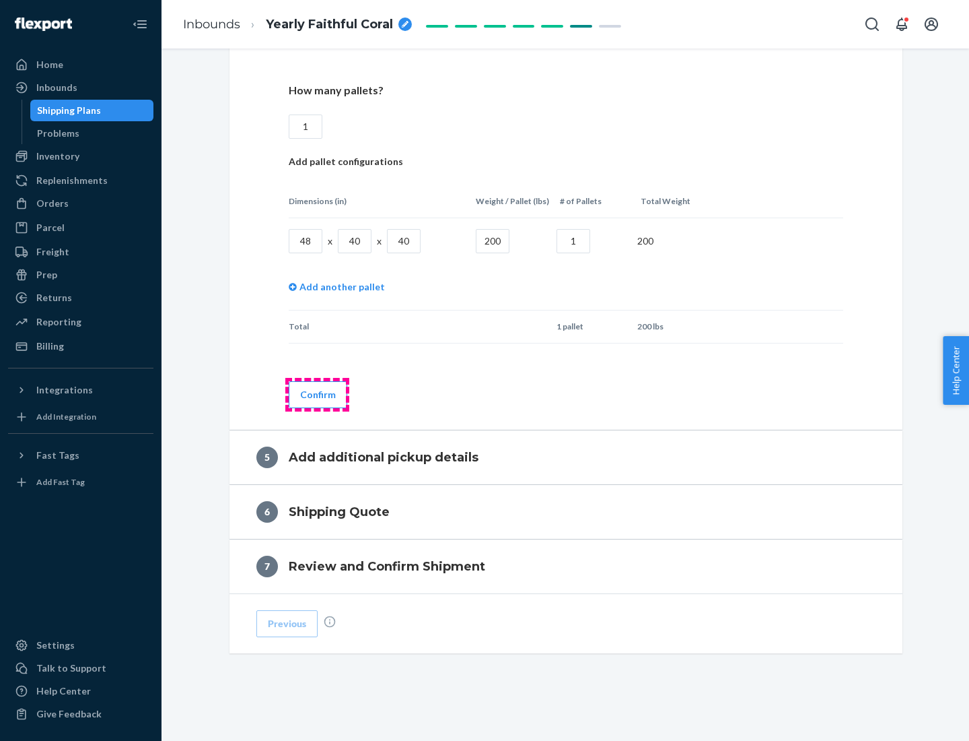
type input "1"
click at [317, 394] on button "Confirm" at bounding box center [318, 394] width 59 height 27
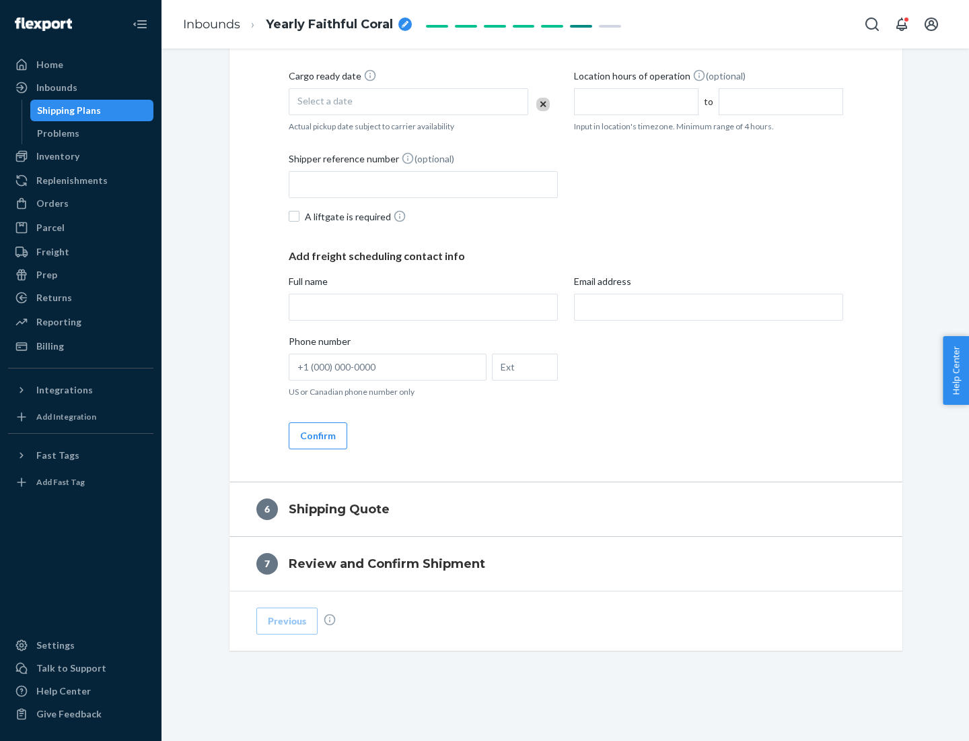
scroll to position [460, 0]
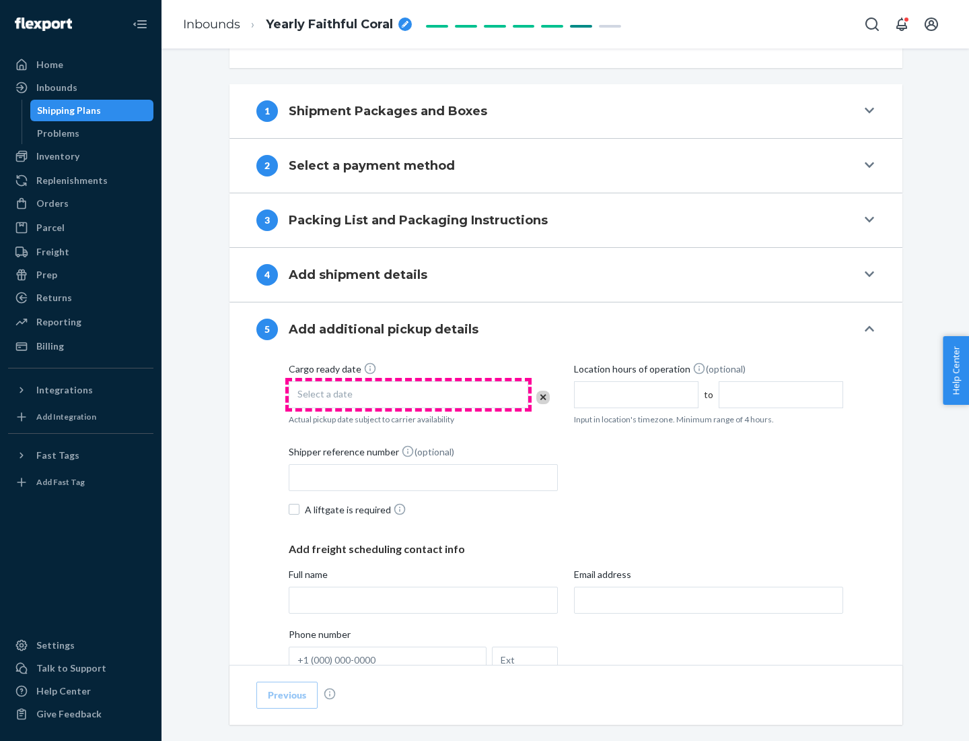
click at [409, 394] on div "Select a date" at bounding box center [409, 394] width 240 height 27
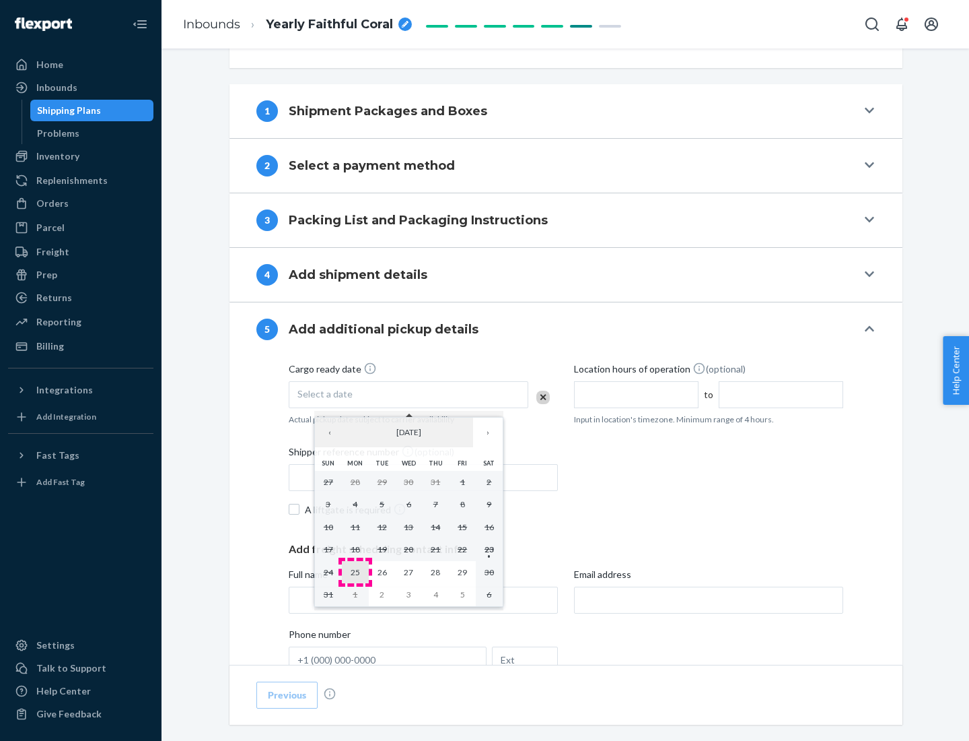
click at [355, 572] on abbr "25" at bounding box center [355, 572] width 9 height 10
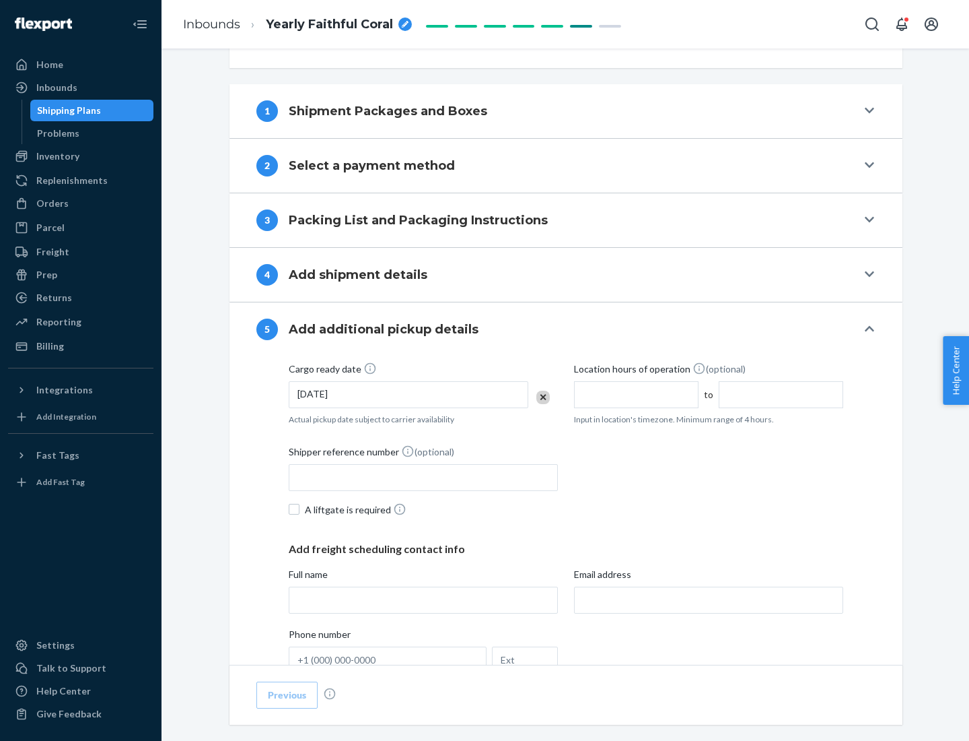
scroll to position [666, 0]
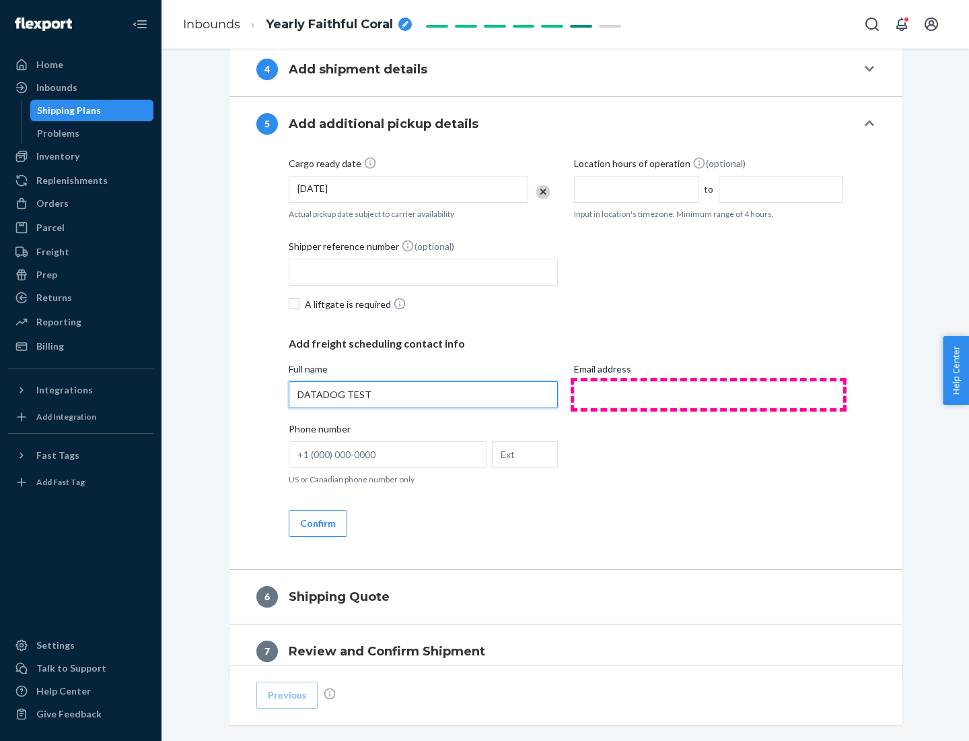
type input "DATADOG TEST"
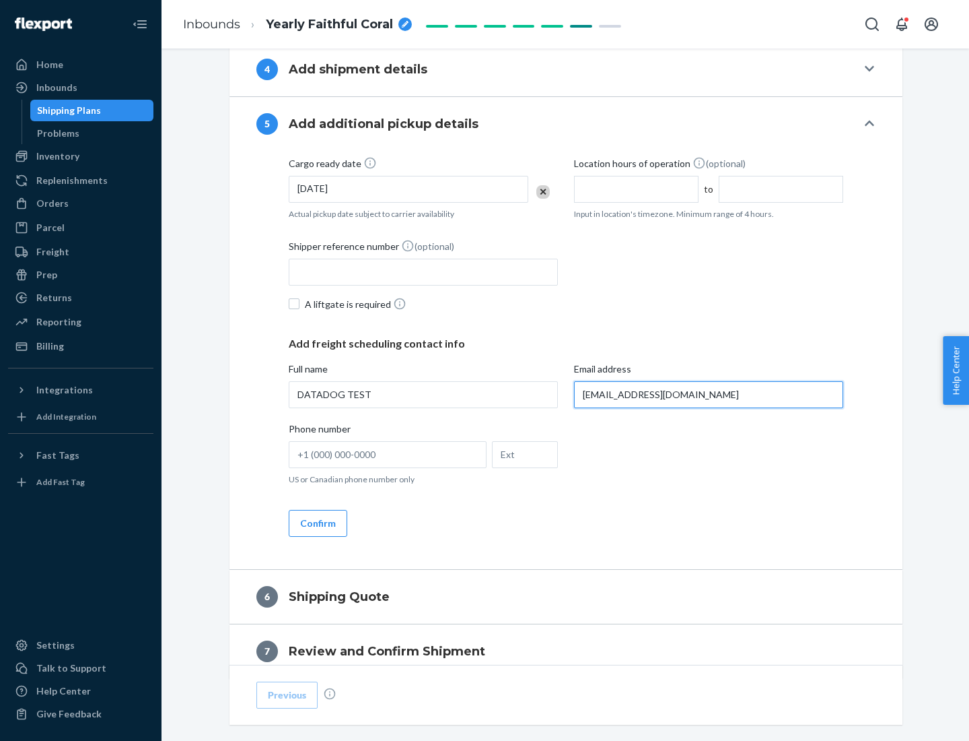
scroll to position [726, 0]
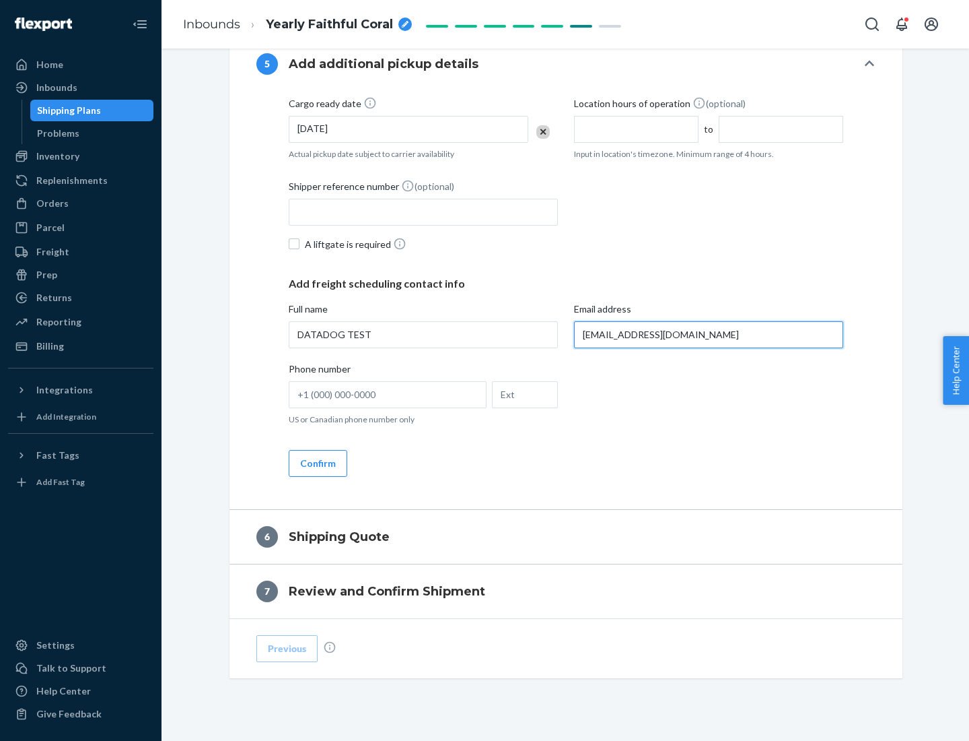
type input "[EMAIL_ADDRESS][DOMAIN_NAME]"
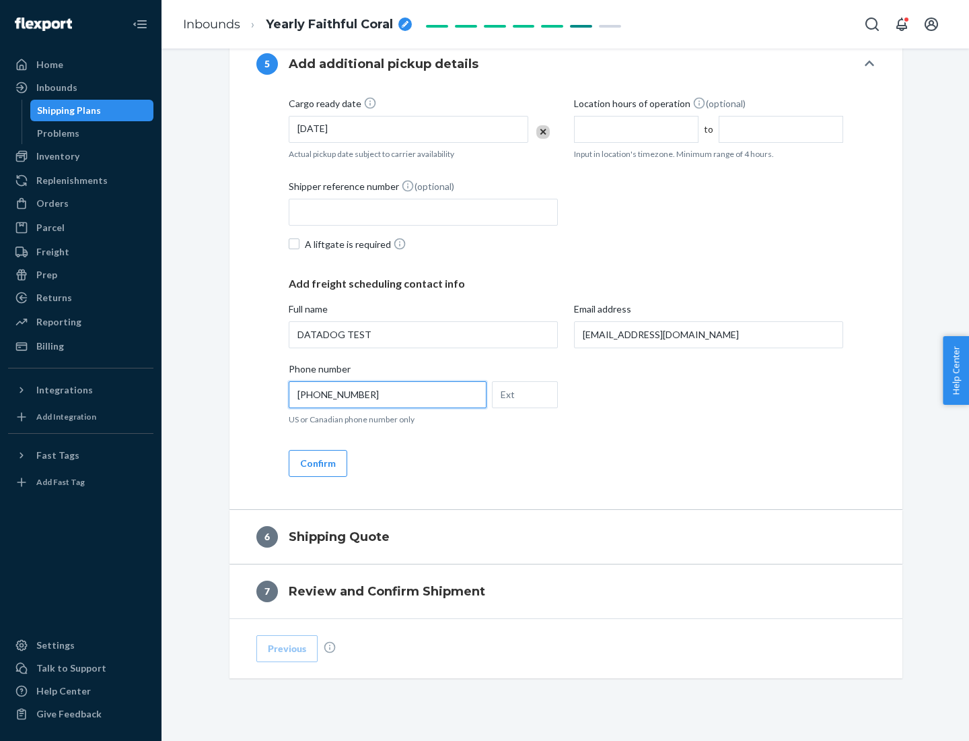
scroll to position [753, 0]
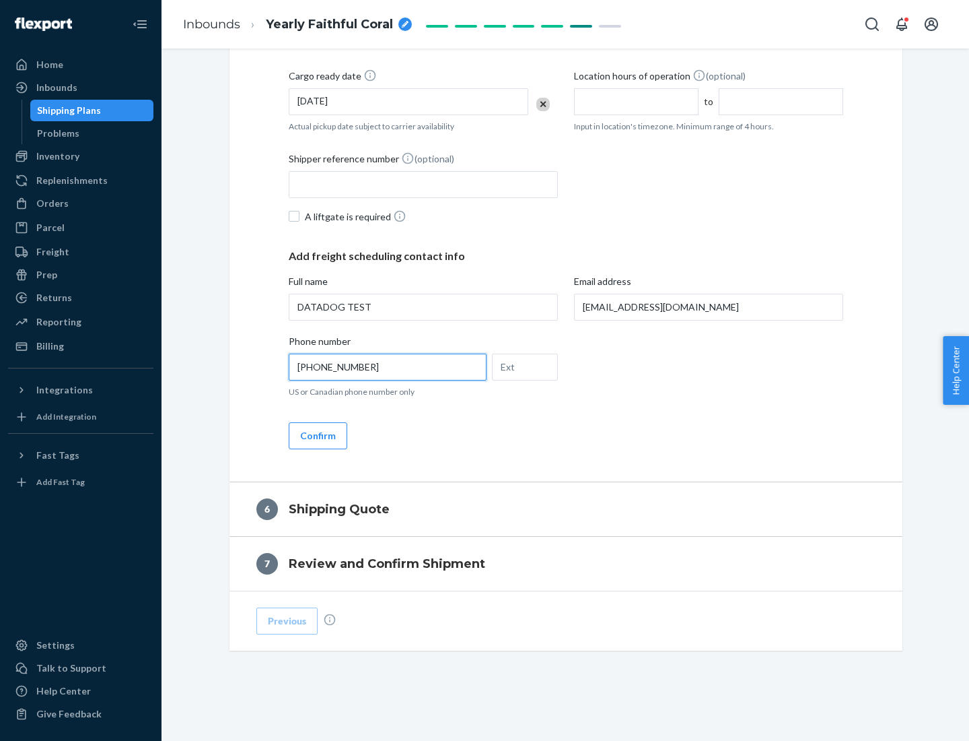
type input "[PHONE_NUMBER]"
click at [317, 435] on button "Confirm" at bounding box center [318, 435] width 59 height 27
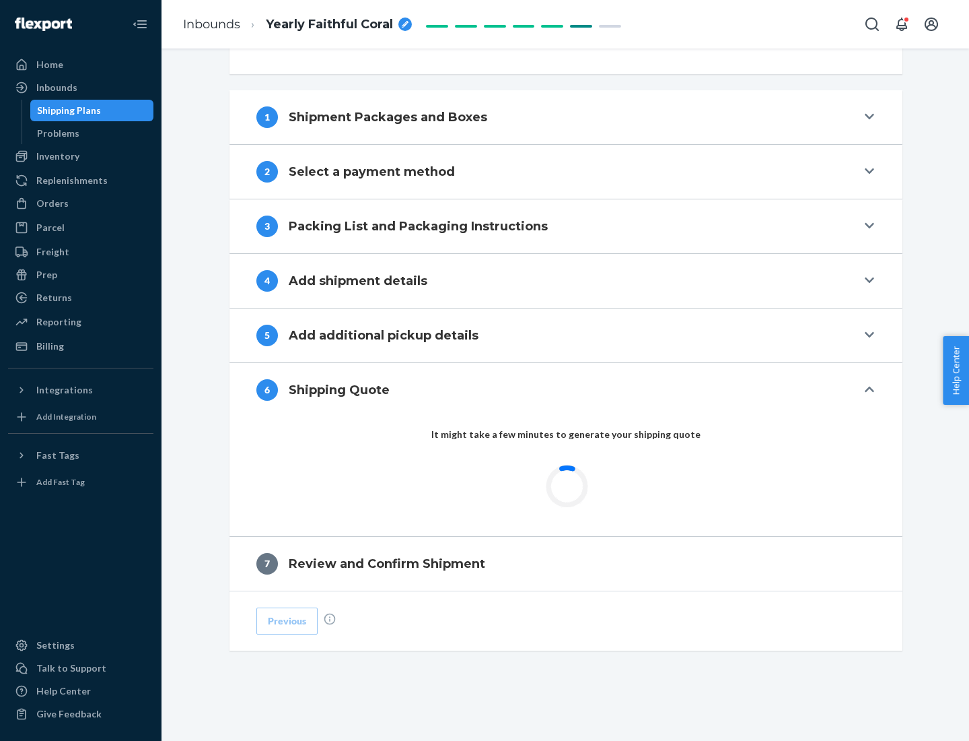
scroll to position [503, 0]
